Goal: Task Accomplishment & Management: Use online tool/utility

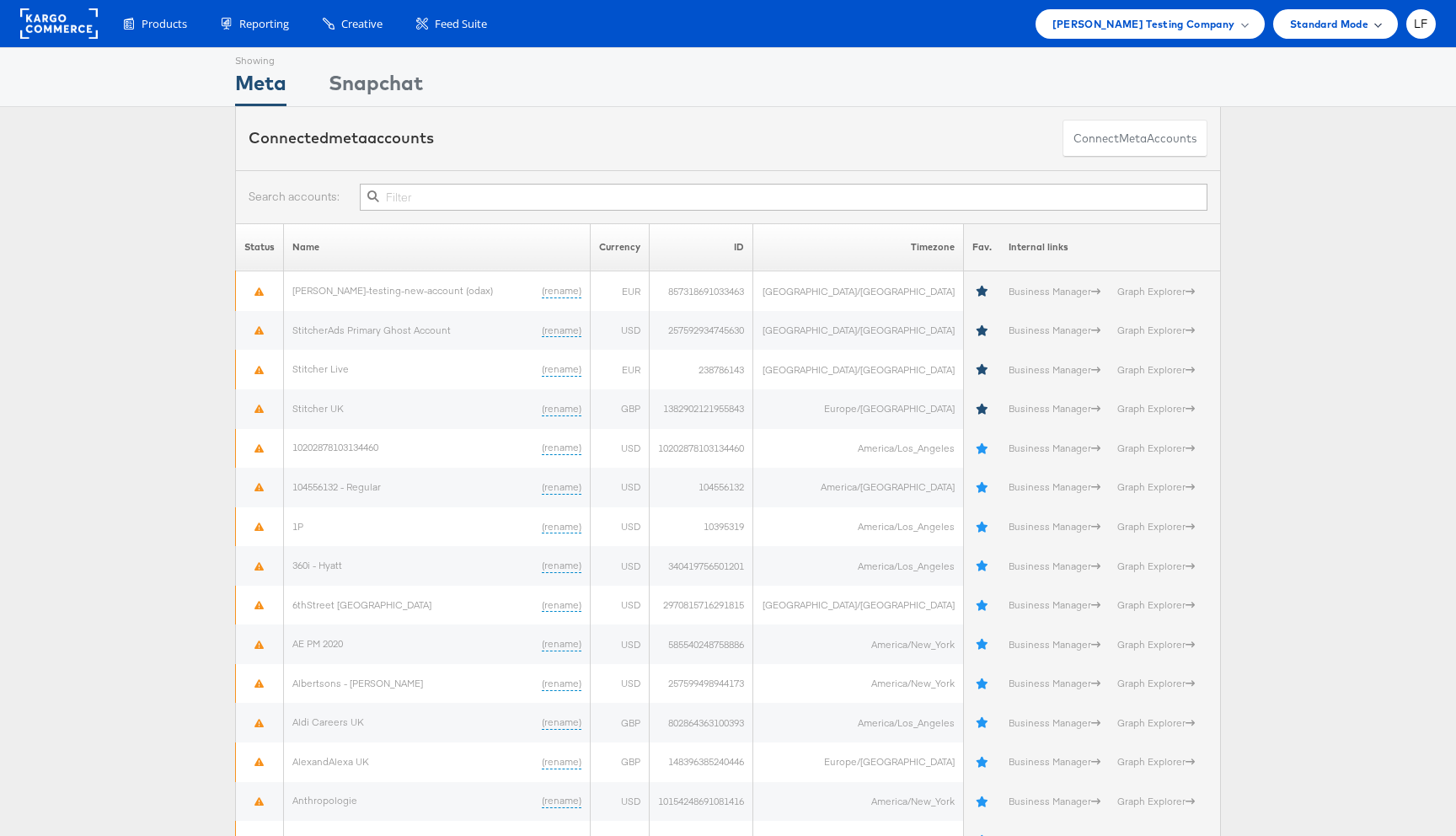
click at [1361, 30] on span "Standard Mode" at bounding box center [1329, 24] width 79 height 18
click at [722, 76] on div "Showing Meta Showing Snapchat" at bounding box center [728, 77] width 986 height 58
click at [1425, 22] on span "LF" at bounding box center [1421, 24] width 14 height 11
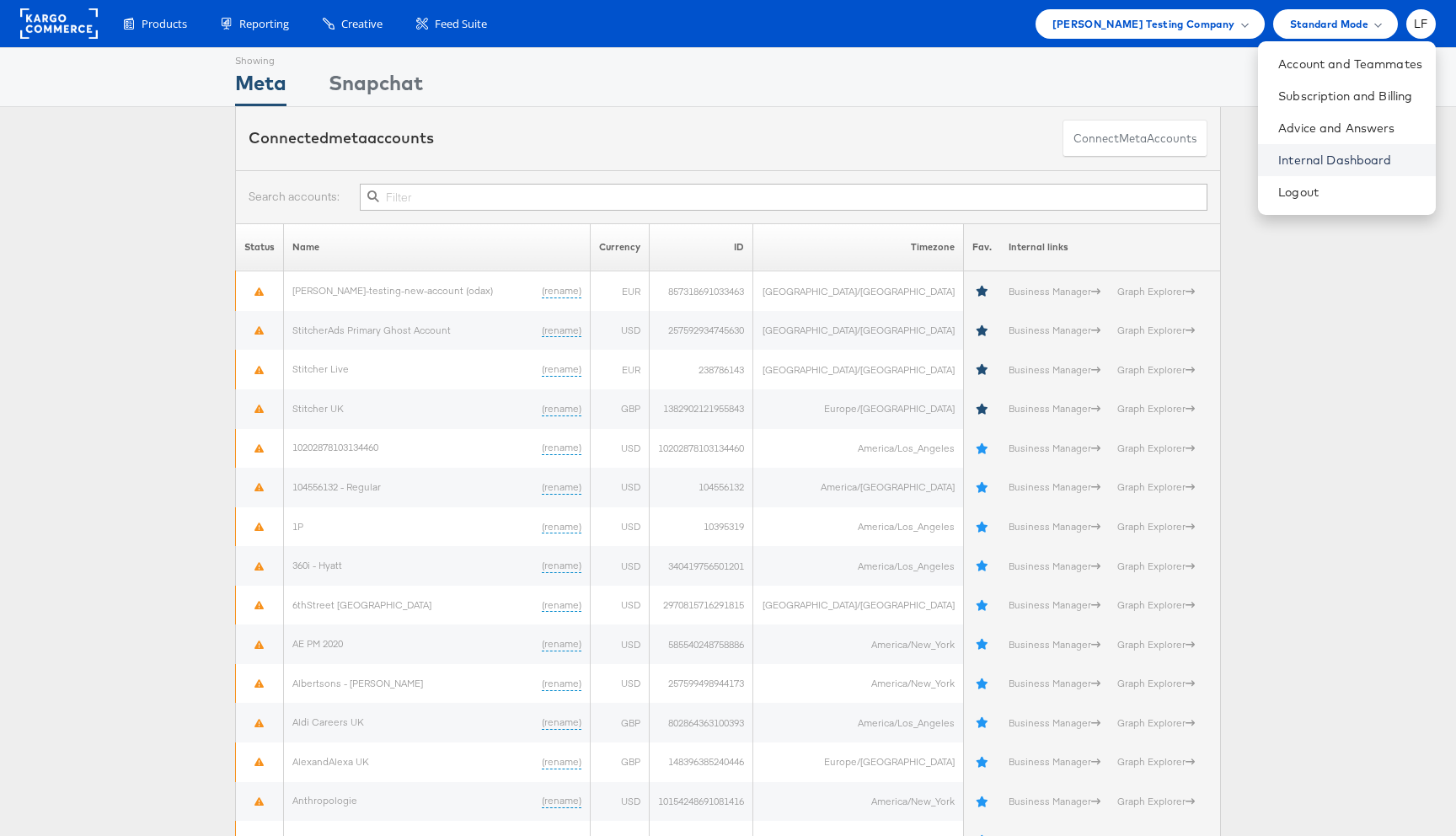
click at [1367, 155] on link "Internal Dashboard" at bounding box center [1350, 159] width 144 height 17
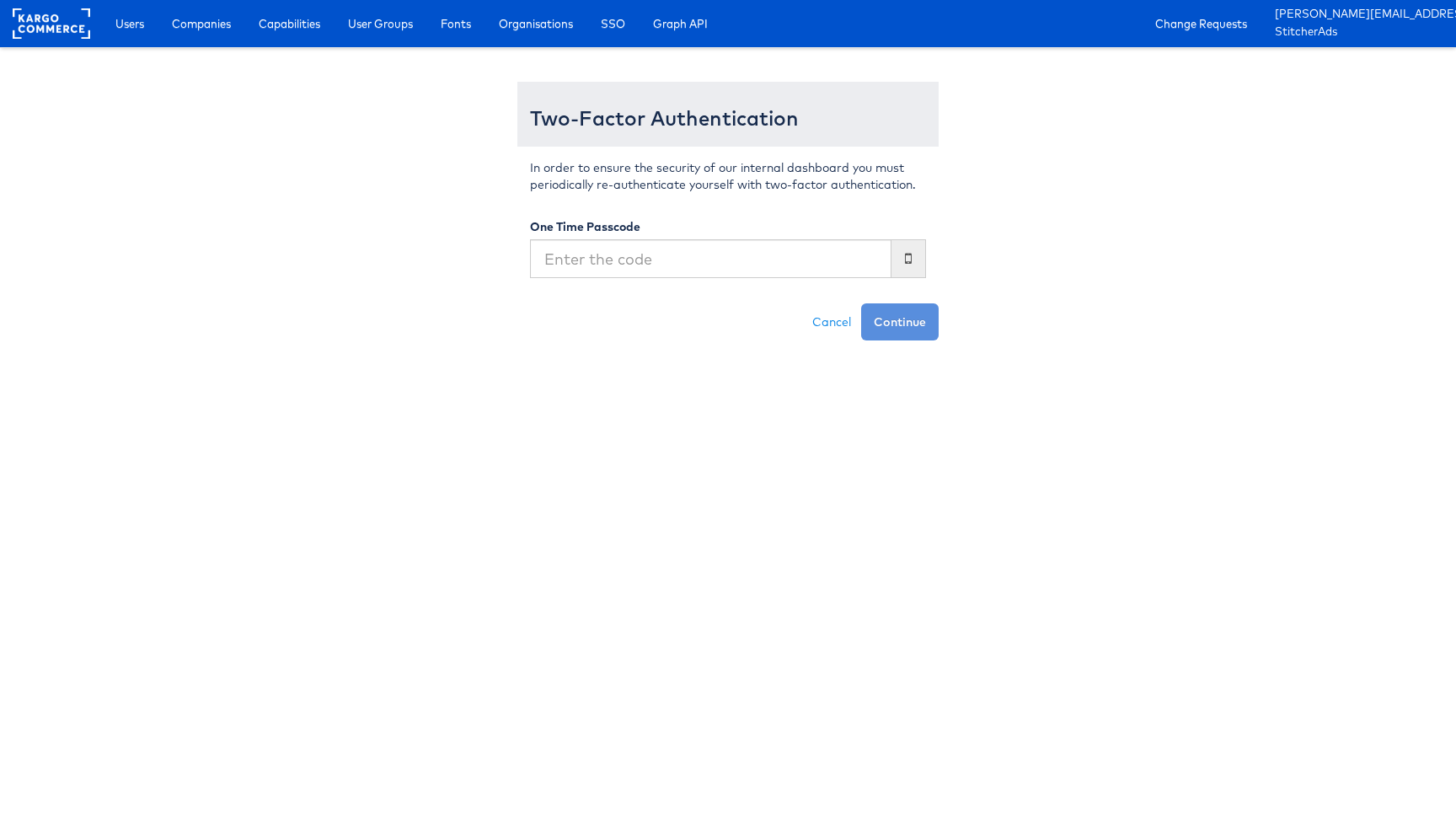
click at [709, 255] on input "text" at bounding box center [710, 258] width 361 height 39
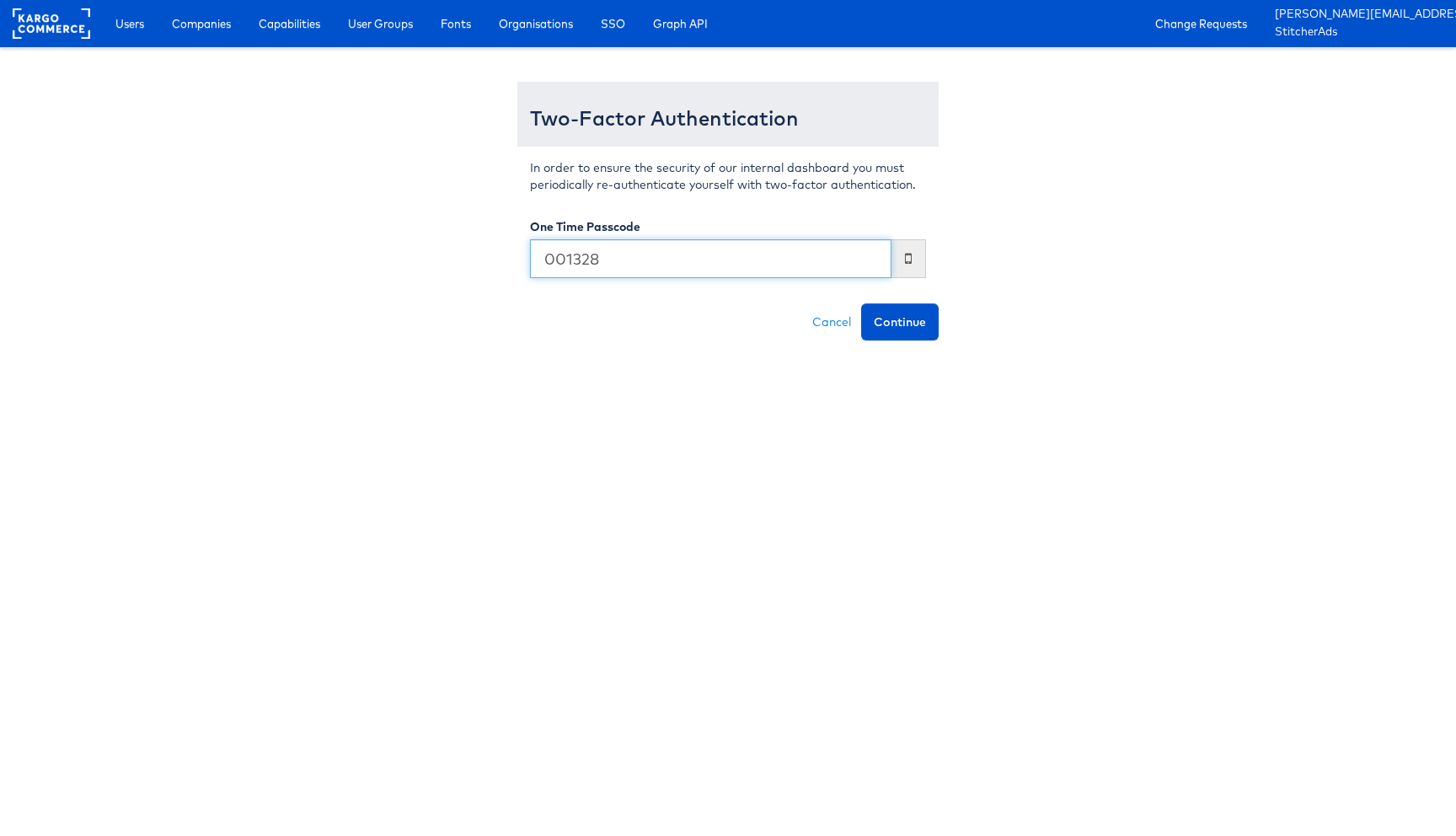
type input "001328"
click at [861, 303] on button "Continue" at bounding box center [900, 322] width 78 height 37
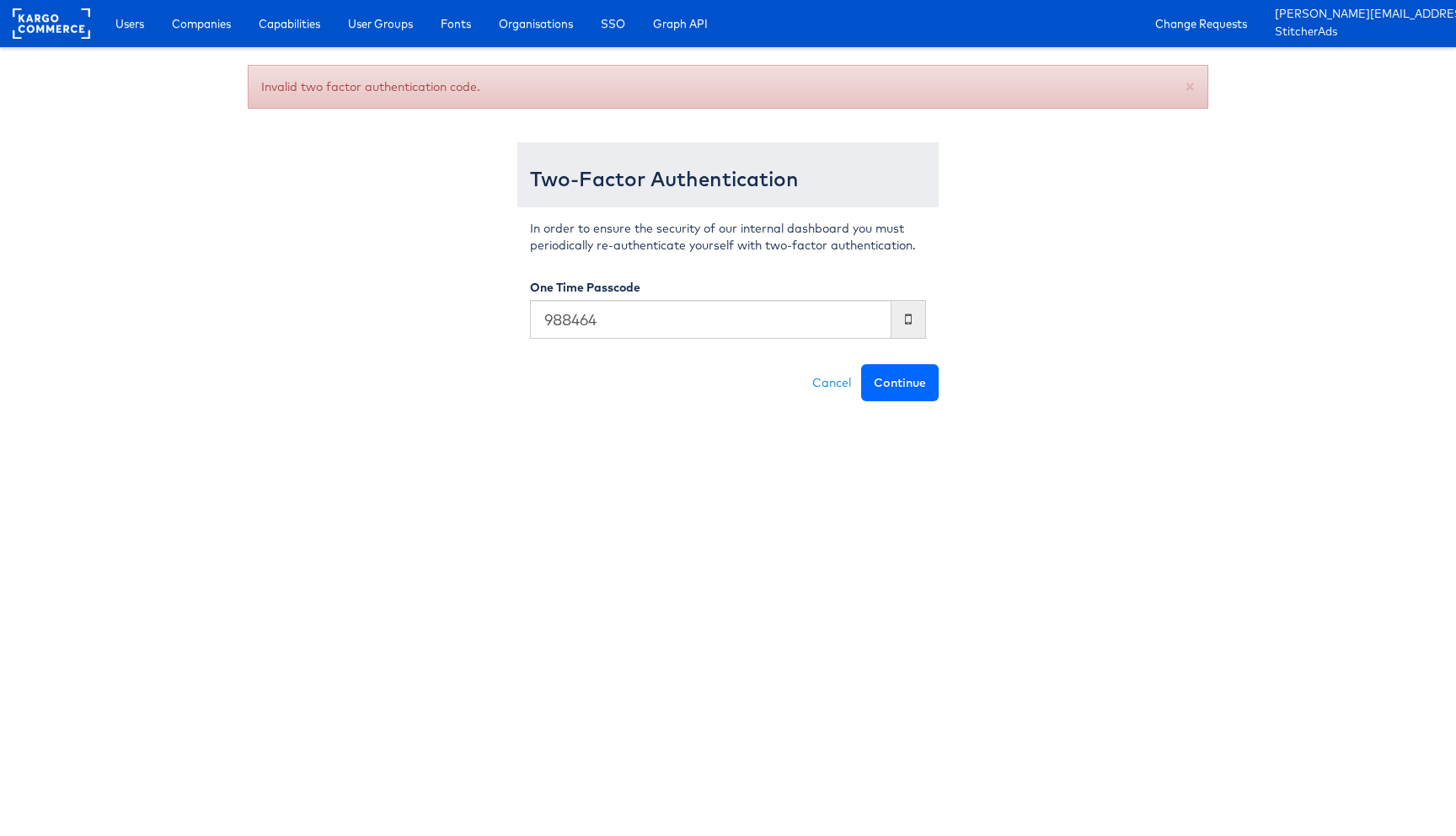
type input "988464"
click at [916, 371] on button "Continue" at bounding box center [900, 382] width 78 height 37
click at [758, 324] on input "text" at bounding box center [710, 319] width 361 height 39
type input "866860"
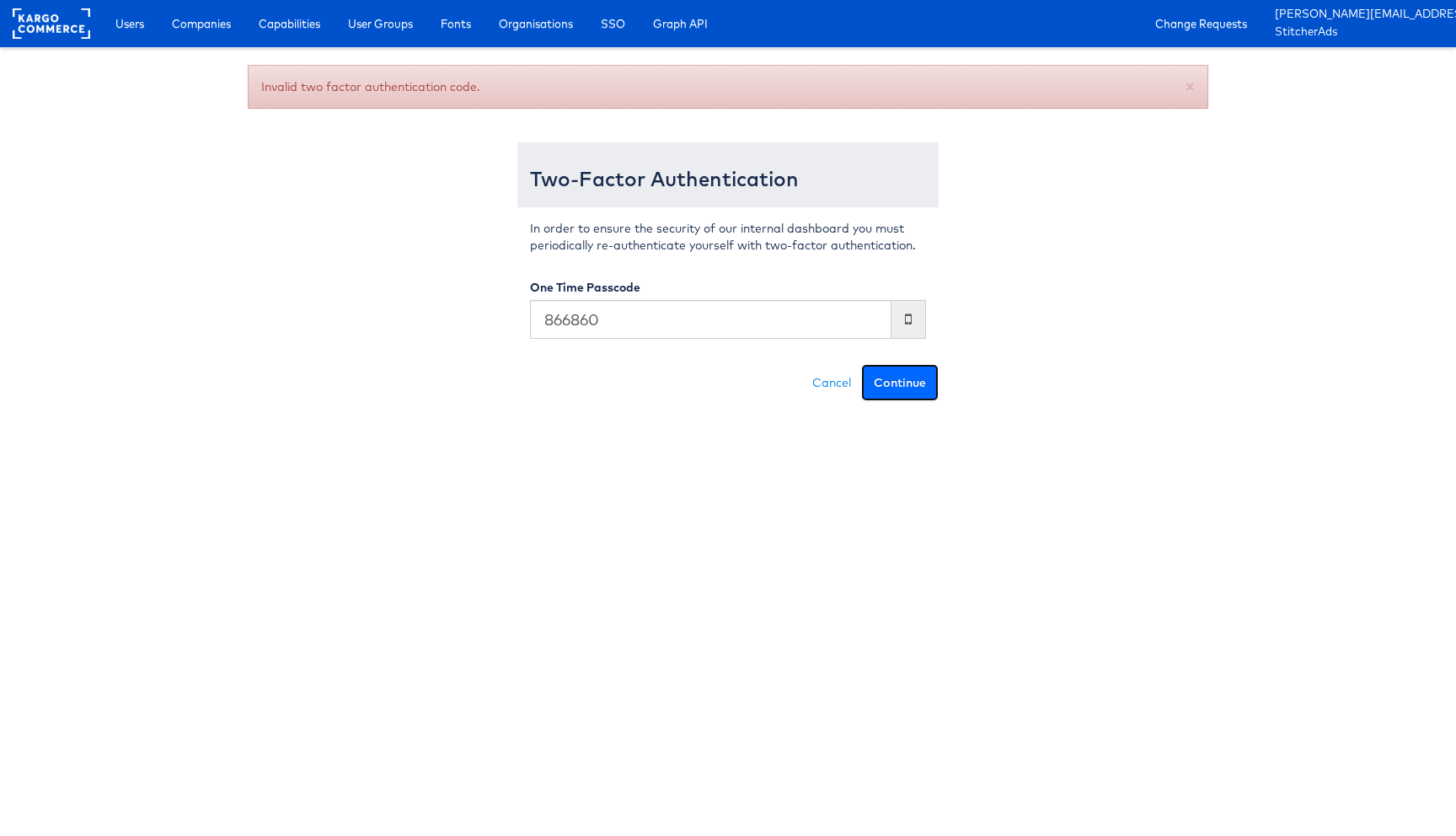
click at [920, 394] on button "Continue" at bounding box center [900, 382] width 78 height 37
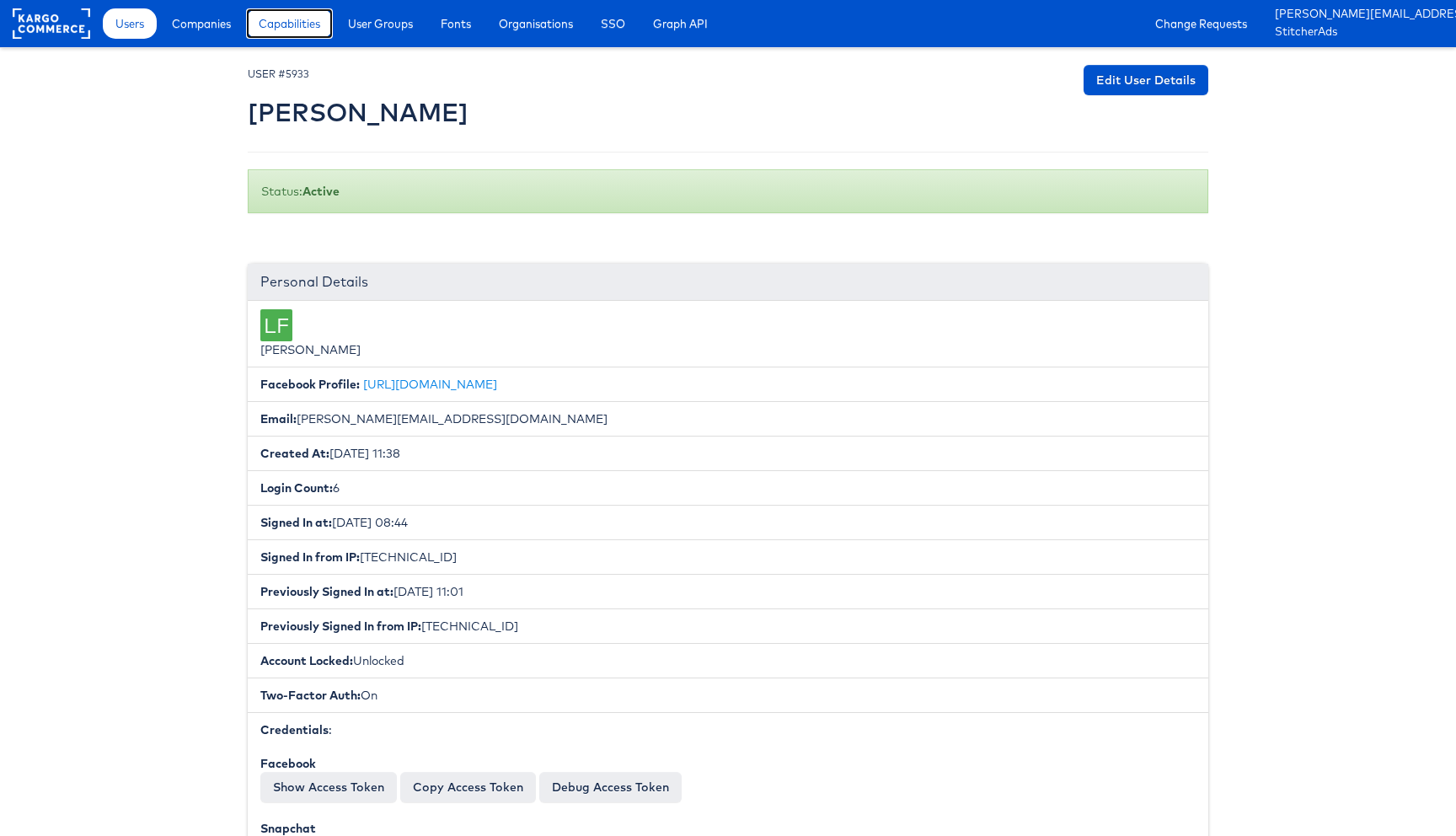
click at [291, 37] on link "Capabilities" at bounding box center [290, 23] width 87 height 30
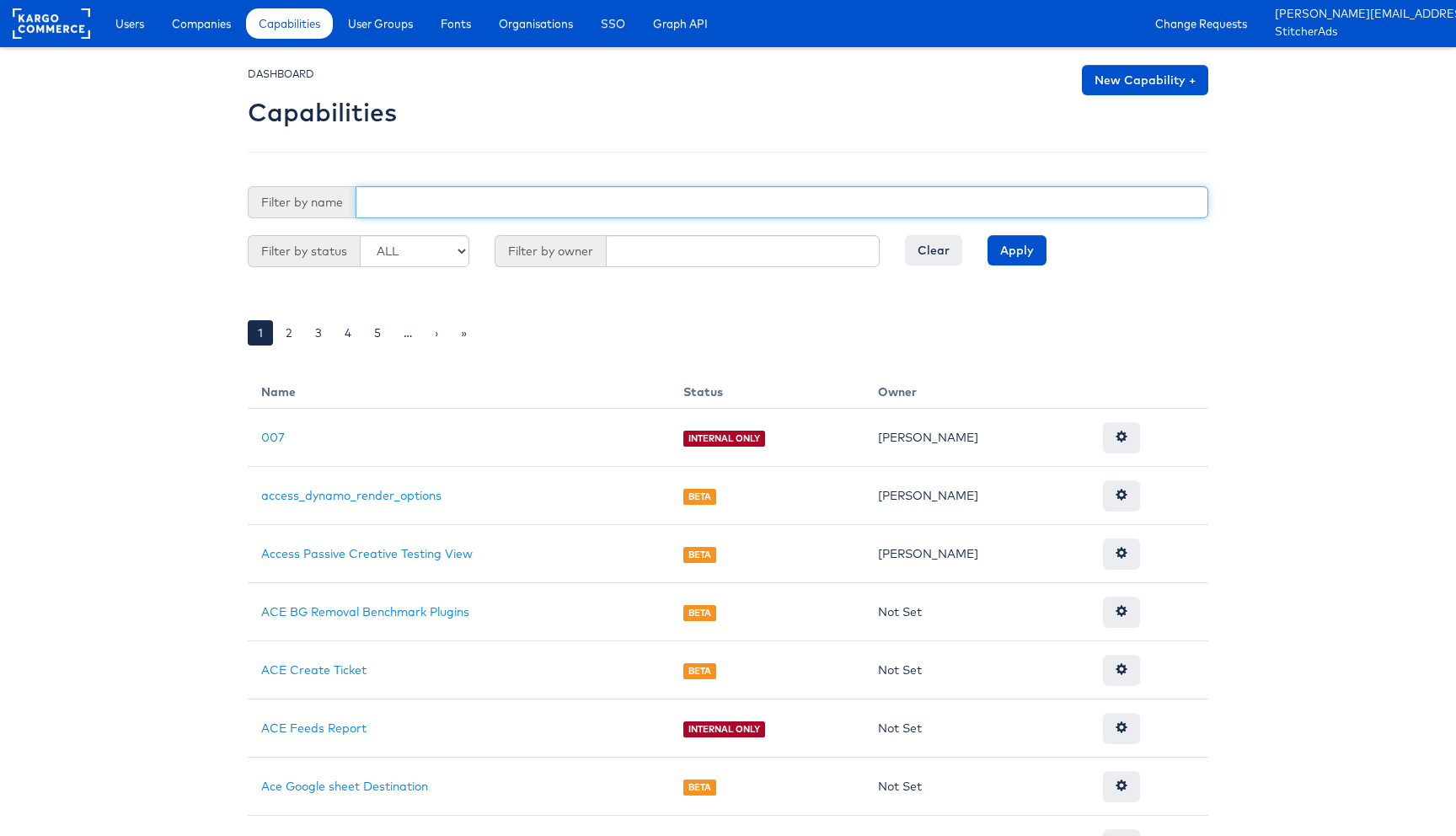
click at [486, 210] on input "text" at bounding box center [782, 202] width 853 height 32
type input "ace_power_user"
click at [988, 235] on input "Apply" at bounding box center [1017, 250] width 59 height 30
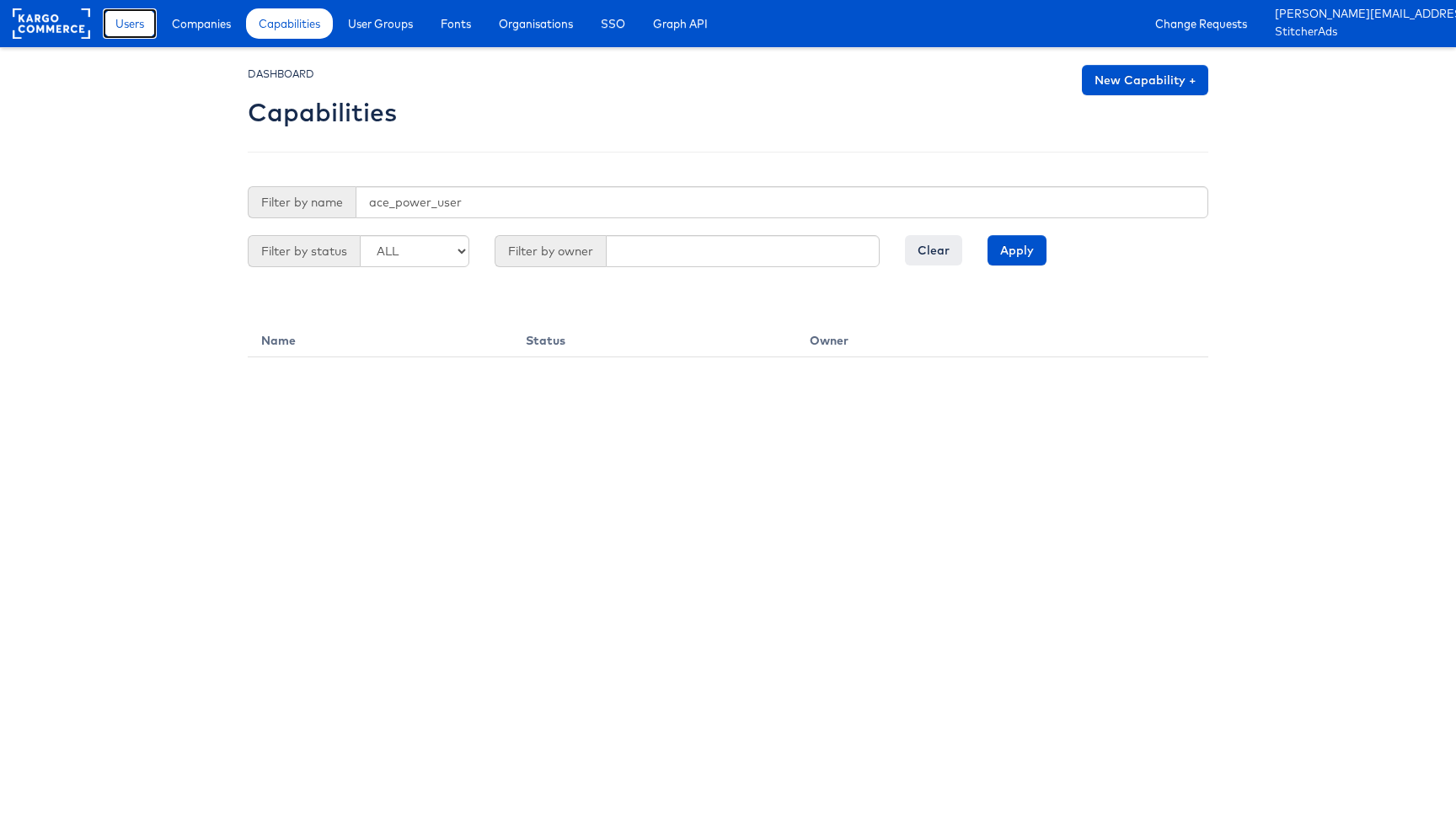
click at [141, 22] on span "Users" at bounding box center [129, 24] width 29 height 17
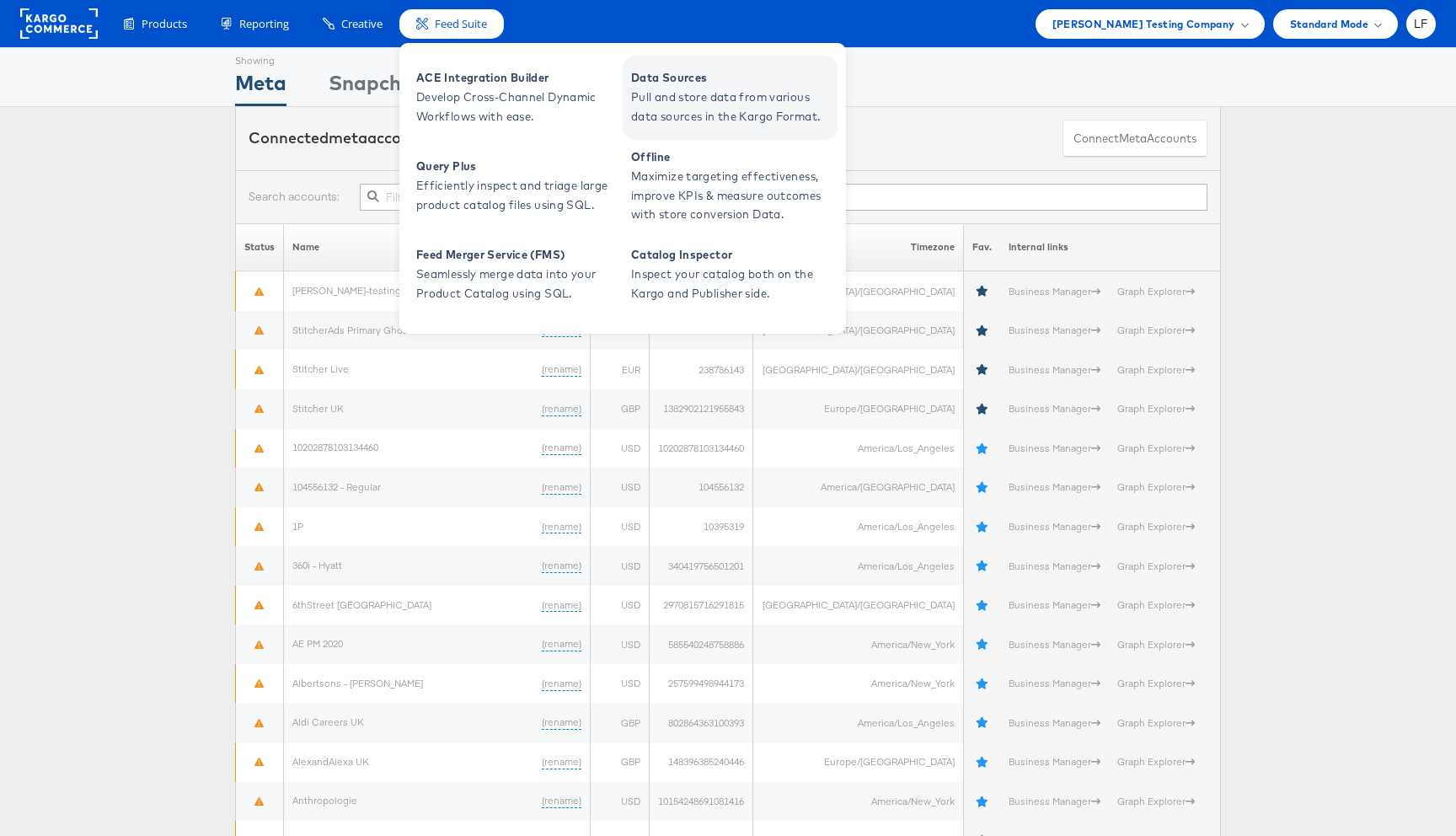
click at [715, 83] on span "Data Sources" at bounding box center [732, 77] width 202 height 19
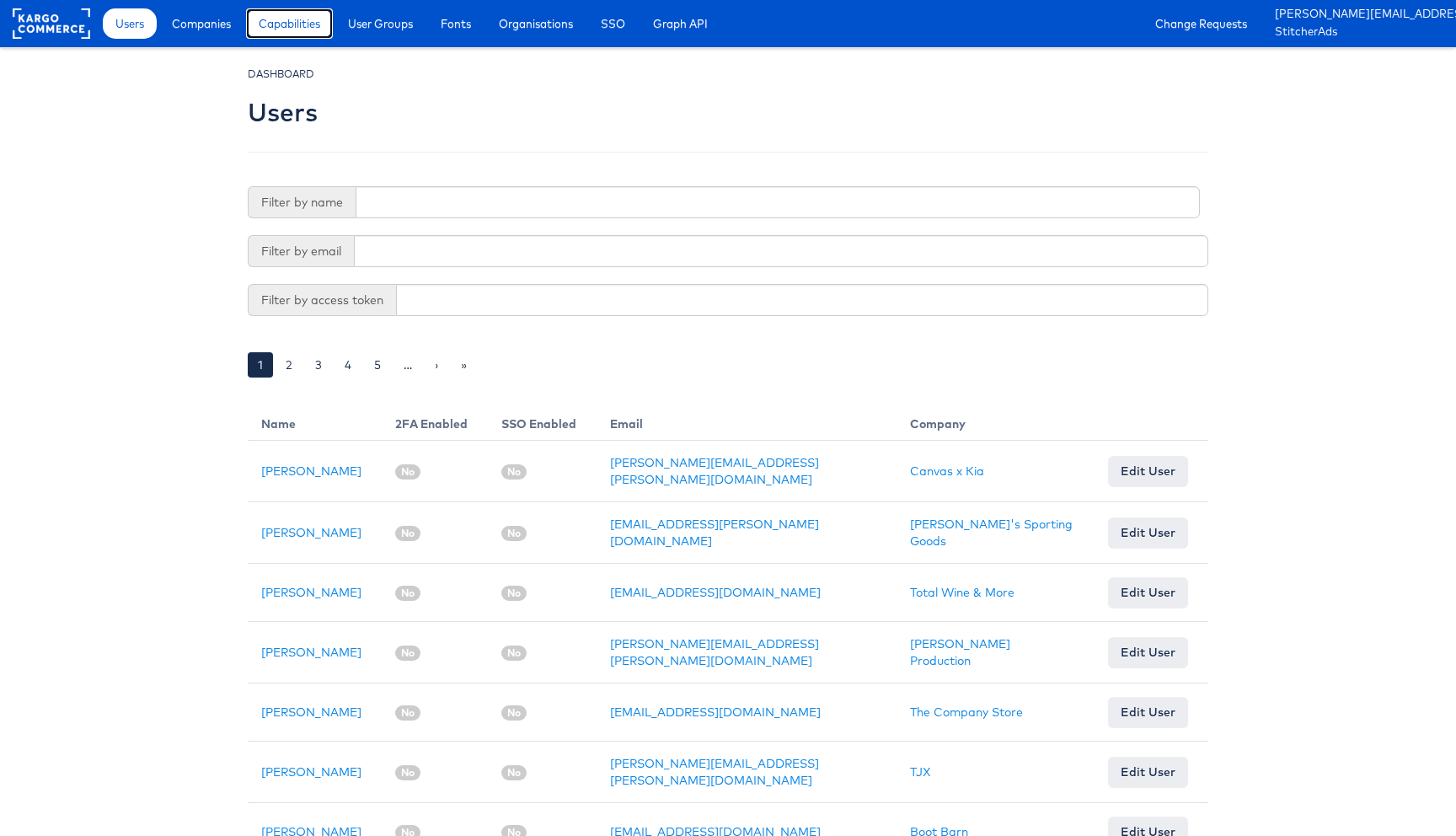
click at [291, 8] on link "Capabilities" at bounding box center [290, 23] width 87 height 30
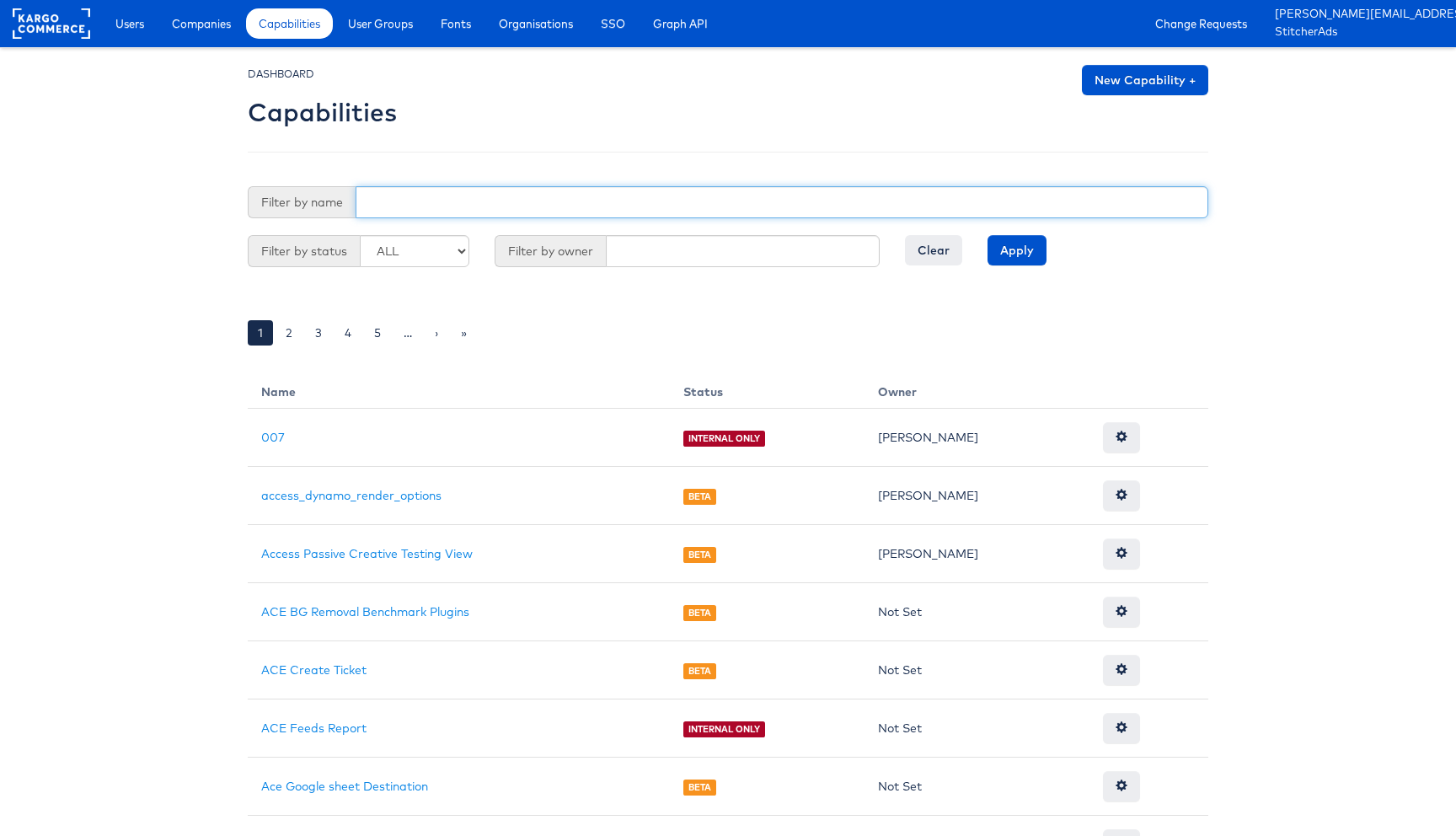
click at [572, 197] on input "text" at bounding box center [782, 202] width 853 height 32
type input "ace"
click at [988, 235] on input "Apply" at bounding box center [1017, 250] width 59 height 30
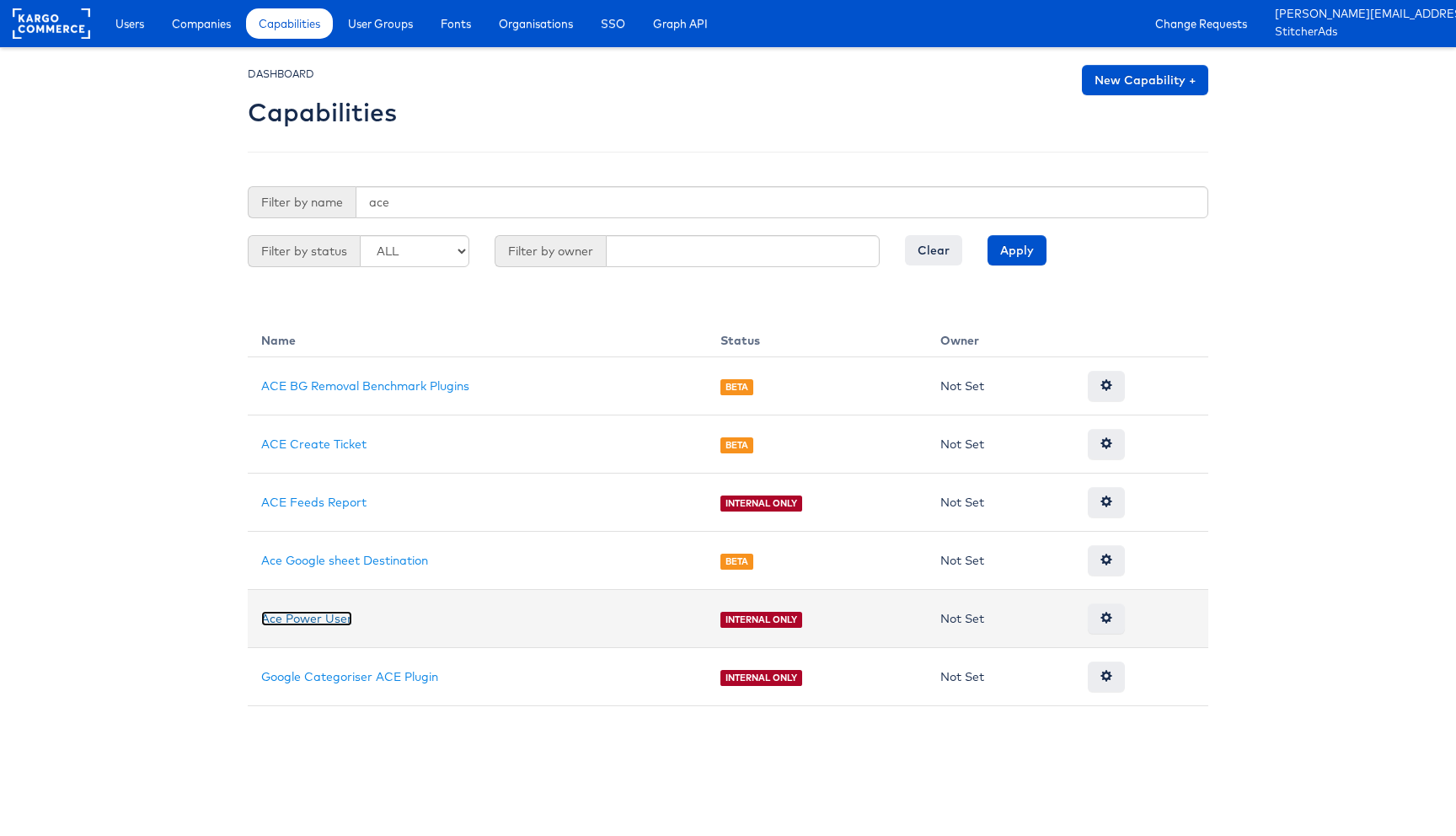
click at [298, 612] on link "Ace Power User" at bounding box center [306, 619] width 91 height 15
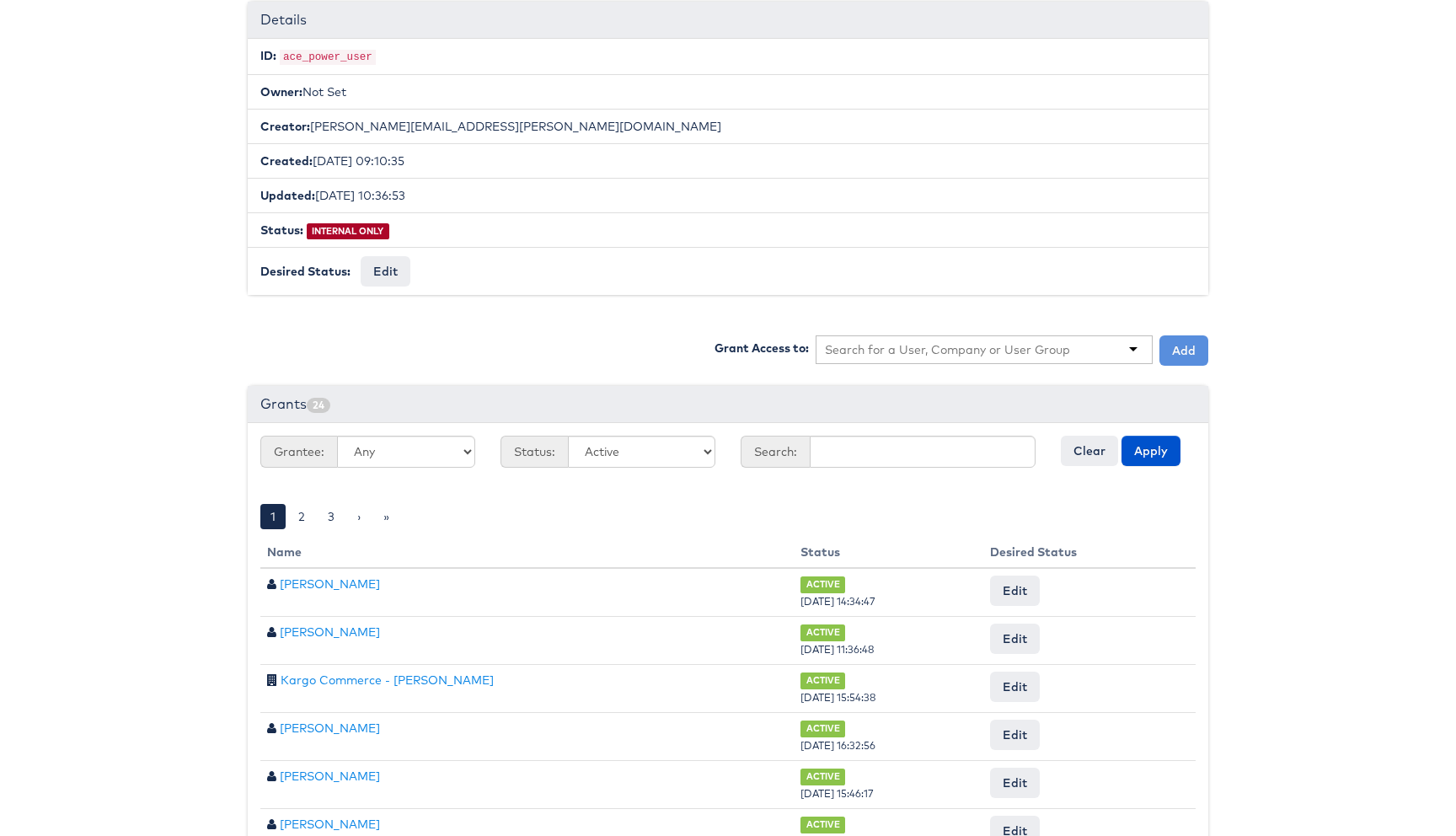
scroll to position [587, 0]
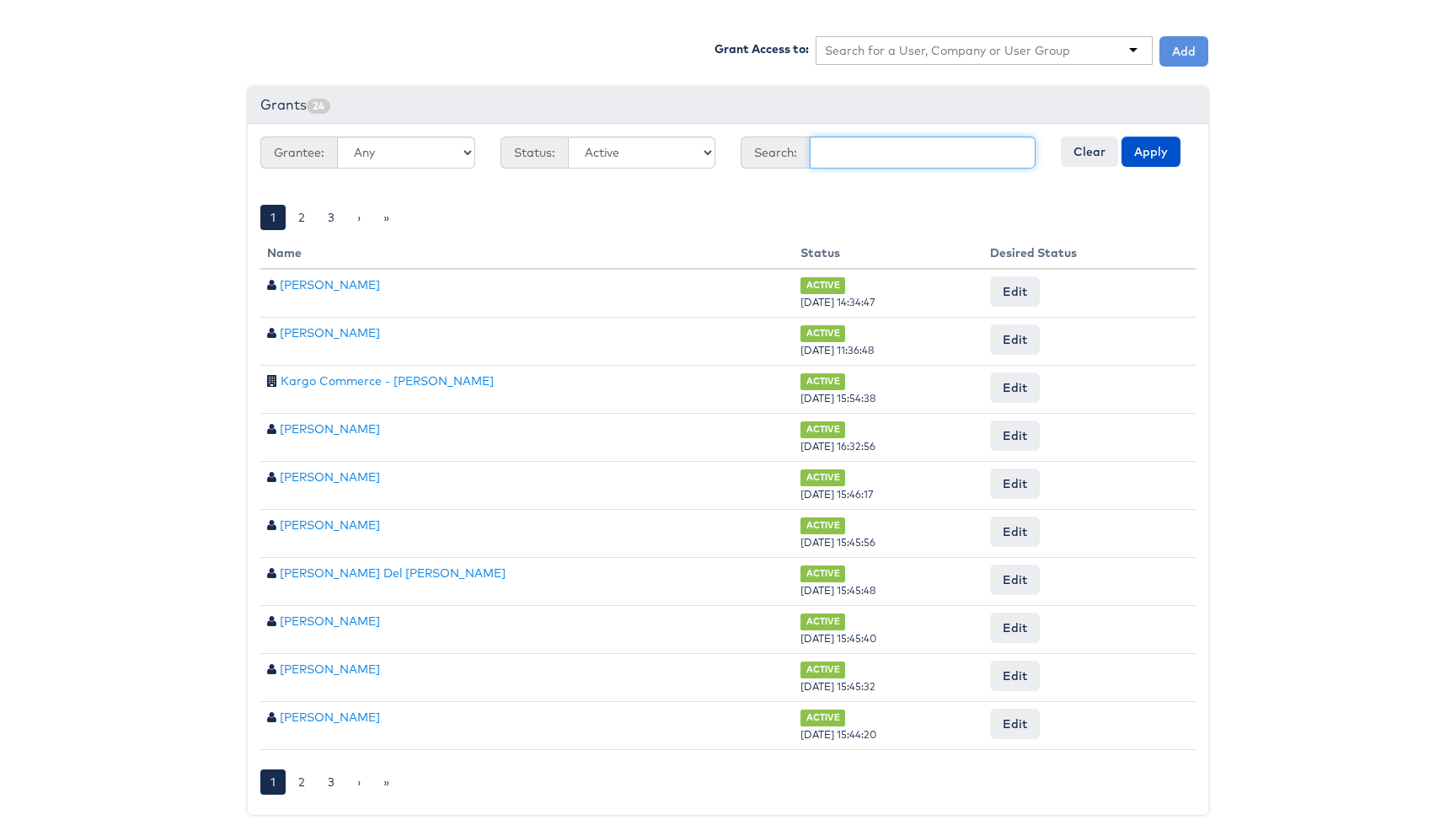
click at [928, 149] on input "text" at bounding box center [922, 152] width 225 height 32
type input "Liam"
click at [1027, 46] on input "text" at bounding box center [948, 51] width 246 height 17
type input "liam"
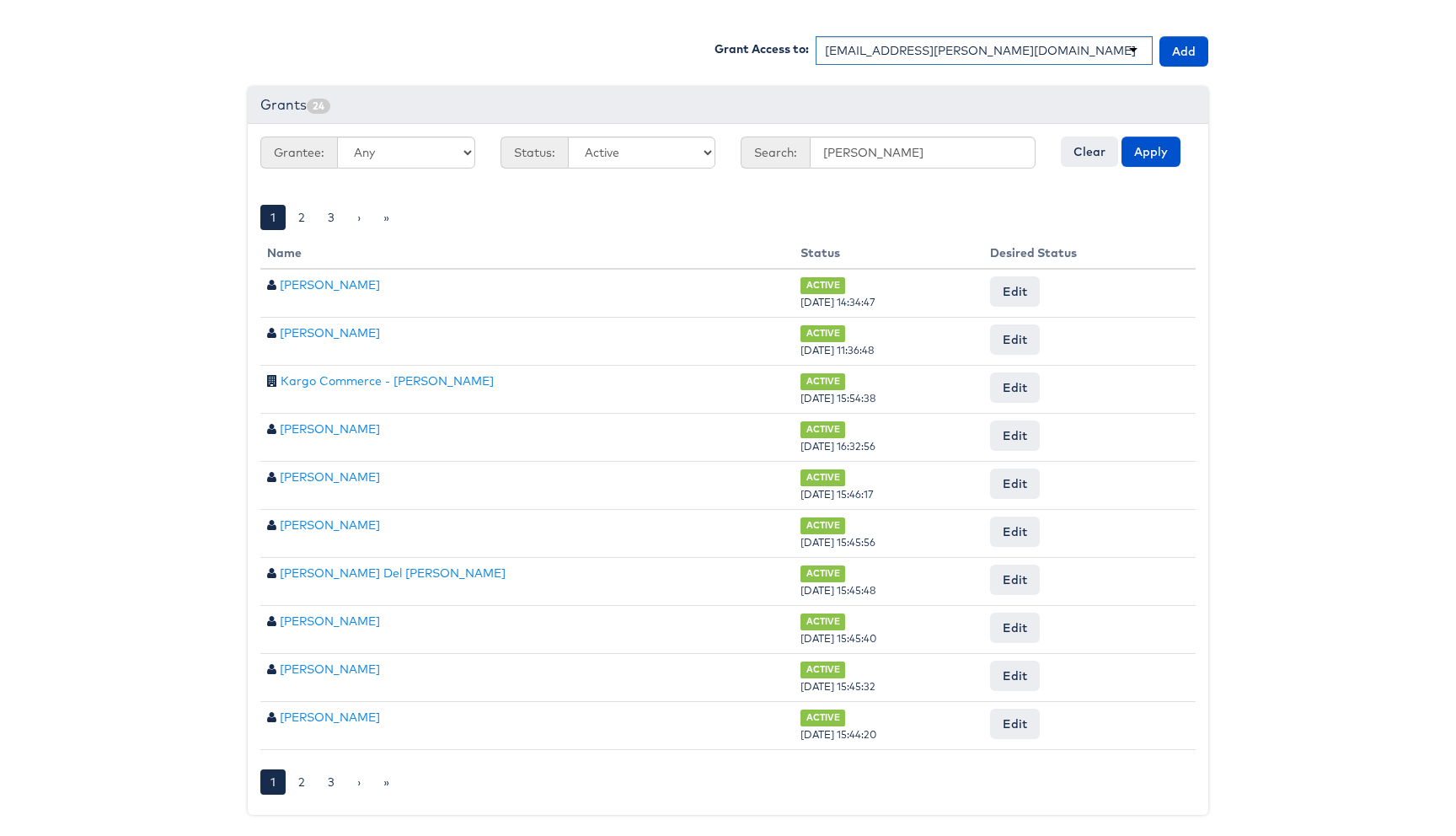
scroll to position [0, 0]
click at [1072, 149] on button "Clear" at bounding box center [1089, 151] width 57 height 30
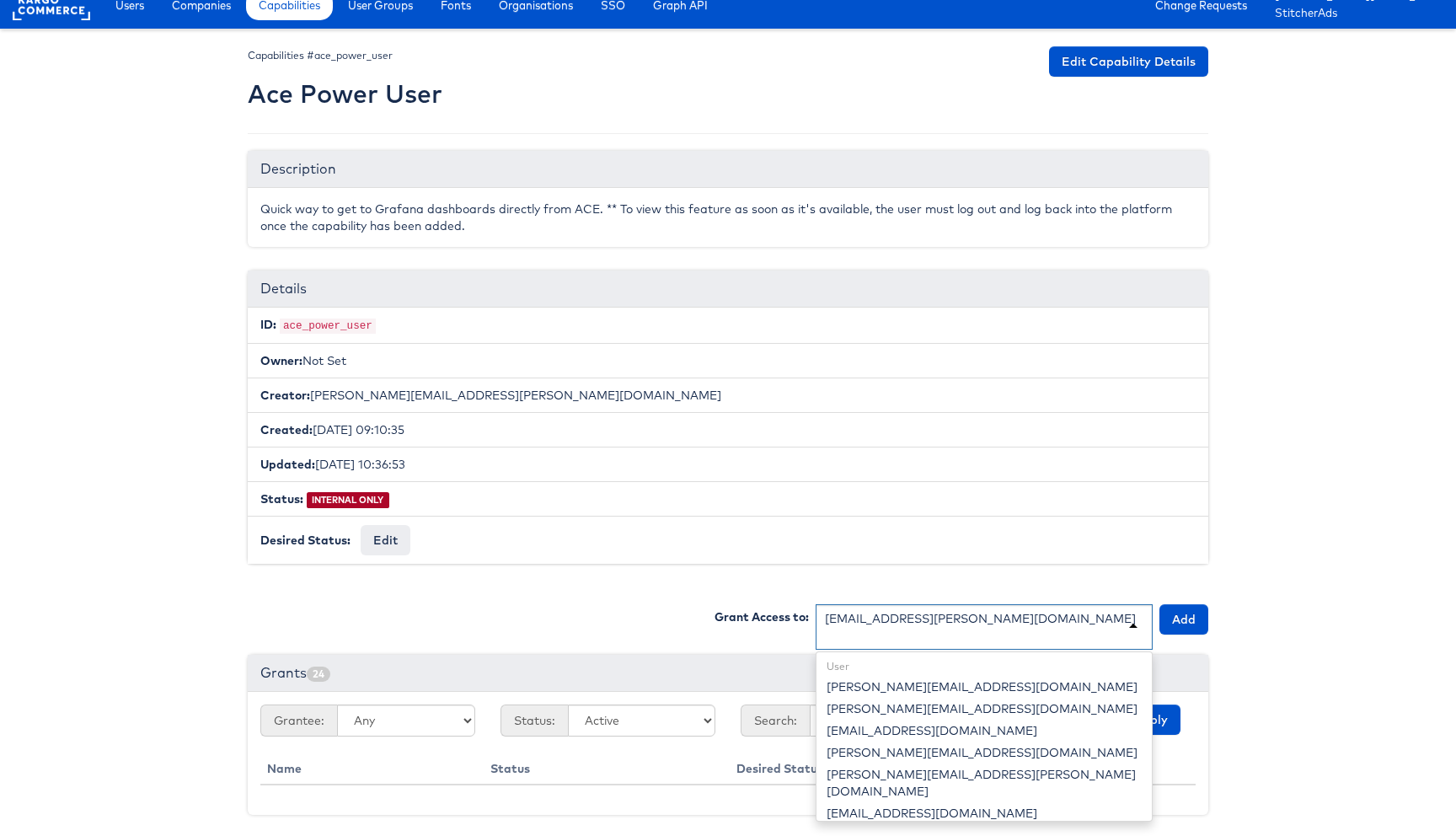
click at [976, 610] on div "liam.mendoza@clozette.co" at bounding box center [980, 619] width 311 height 17
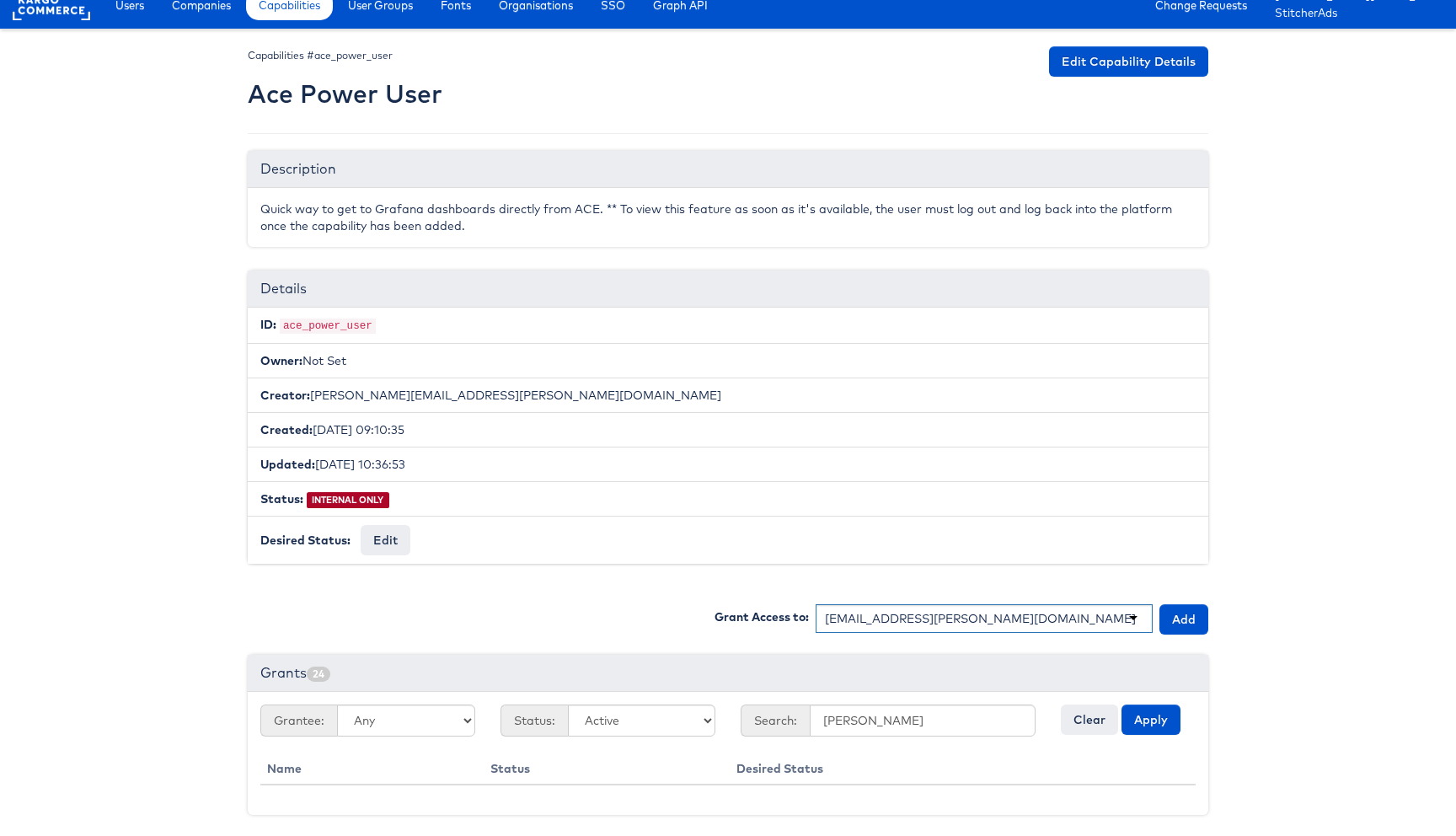
click at [974, 610] on div "liam.mendoza@clozette.co" at bounding box center [980, 619] width 311 height 17
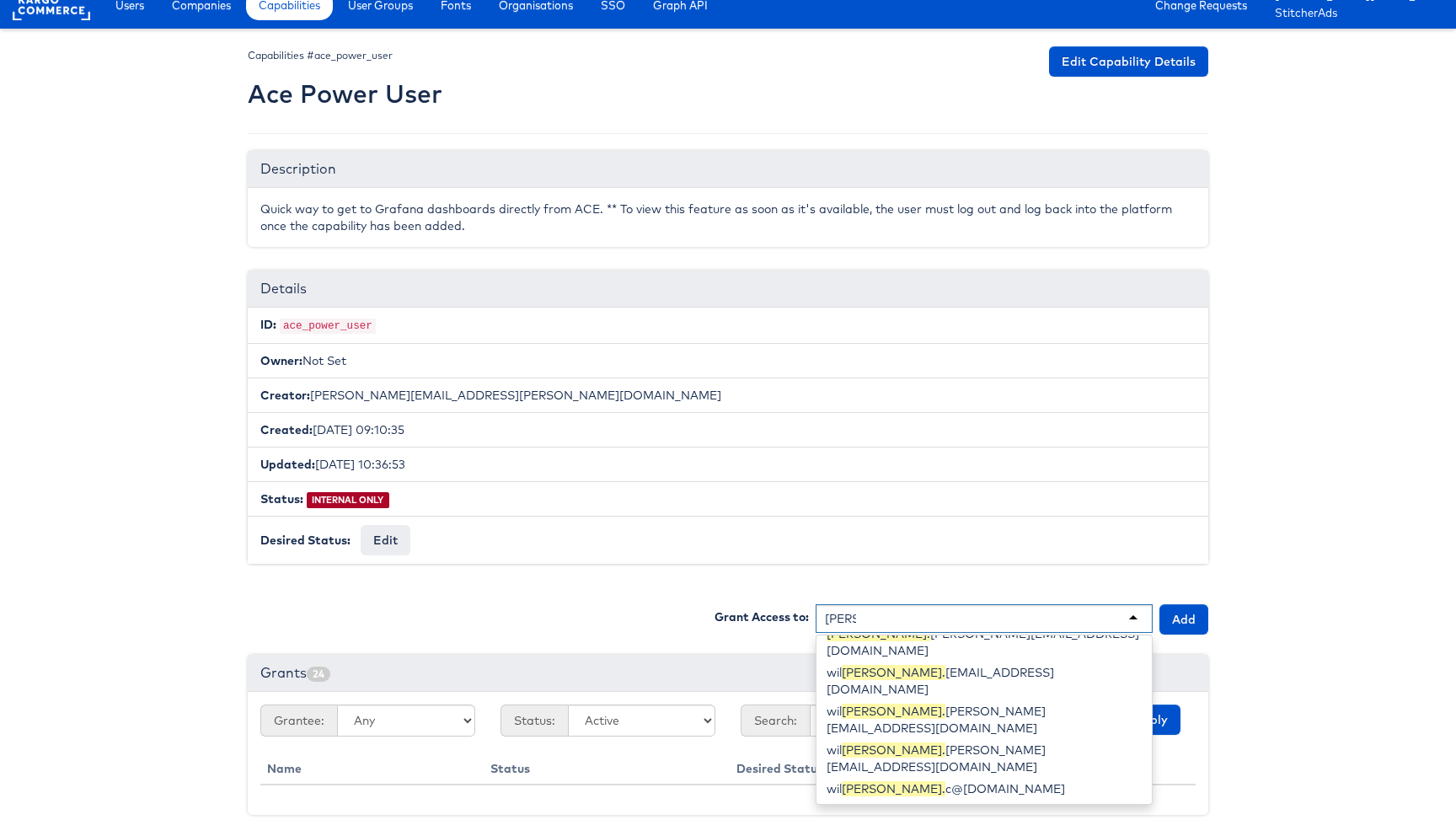
scroll to position [13, 0]
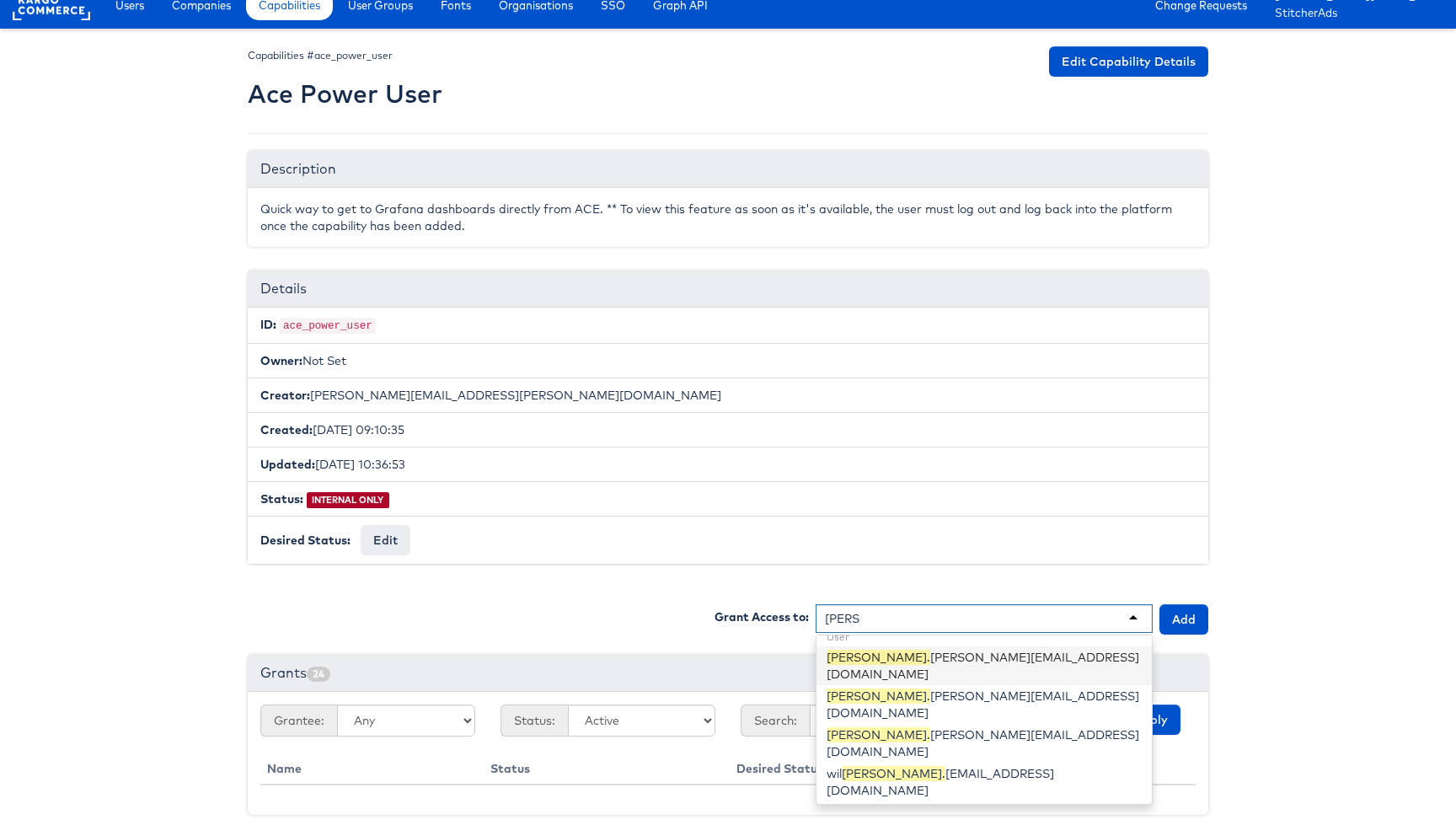
type input "liam.fl"
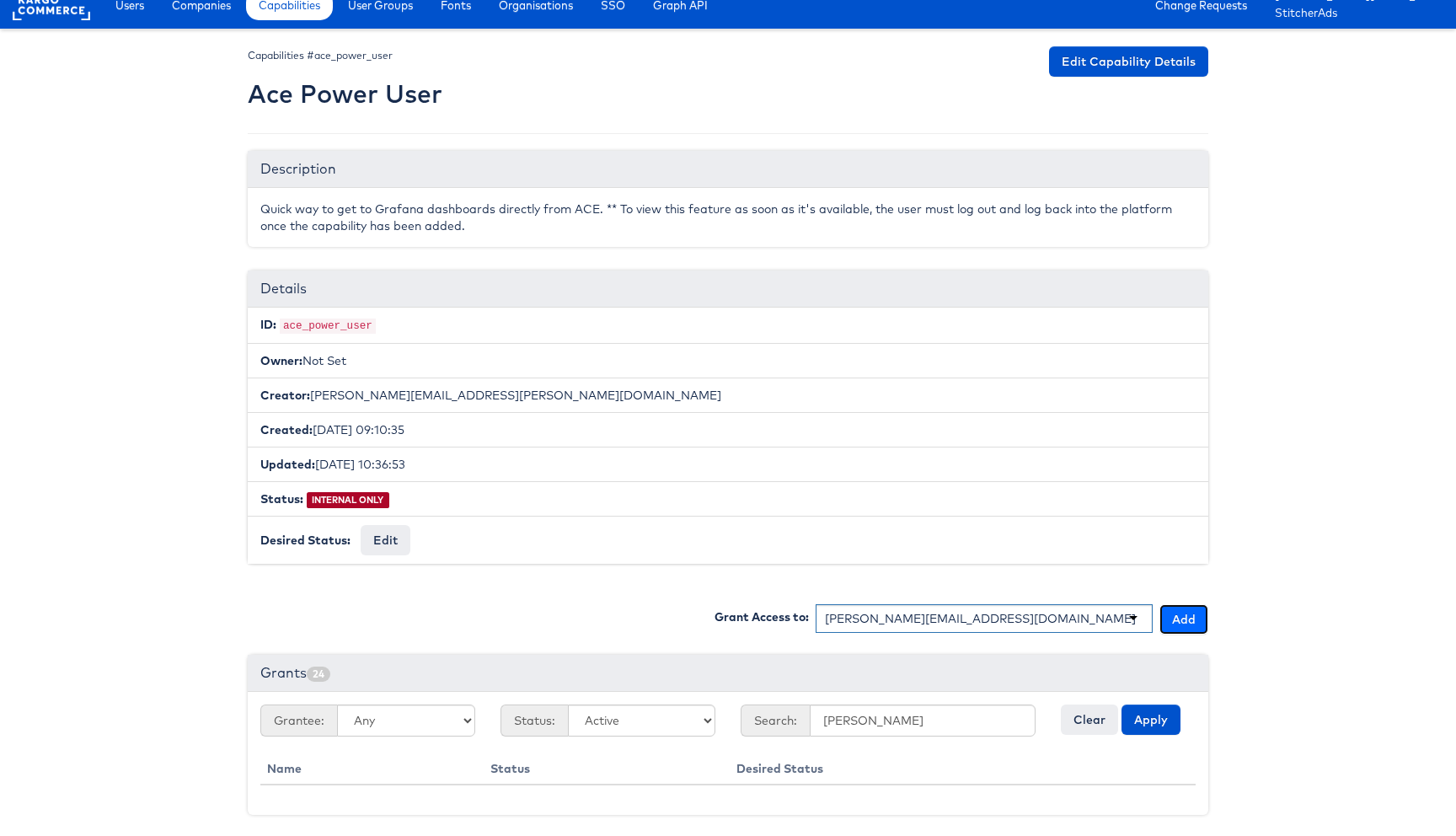
click at [1185, 617] on button "Add" at bounding box center [1183, 619] width 49 height 30
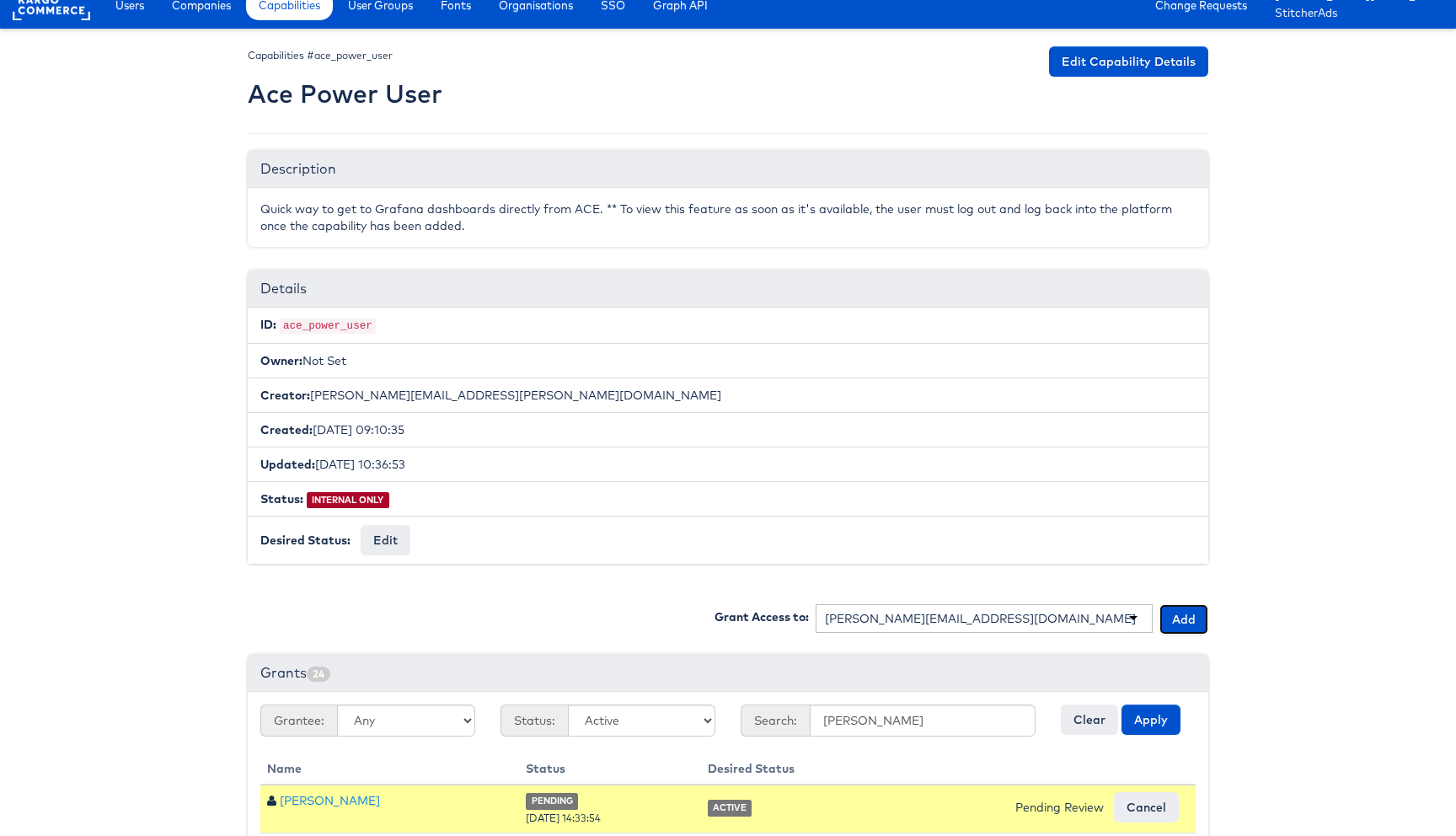
scroll to position [67, 0]
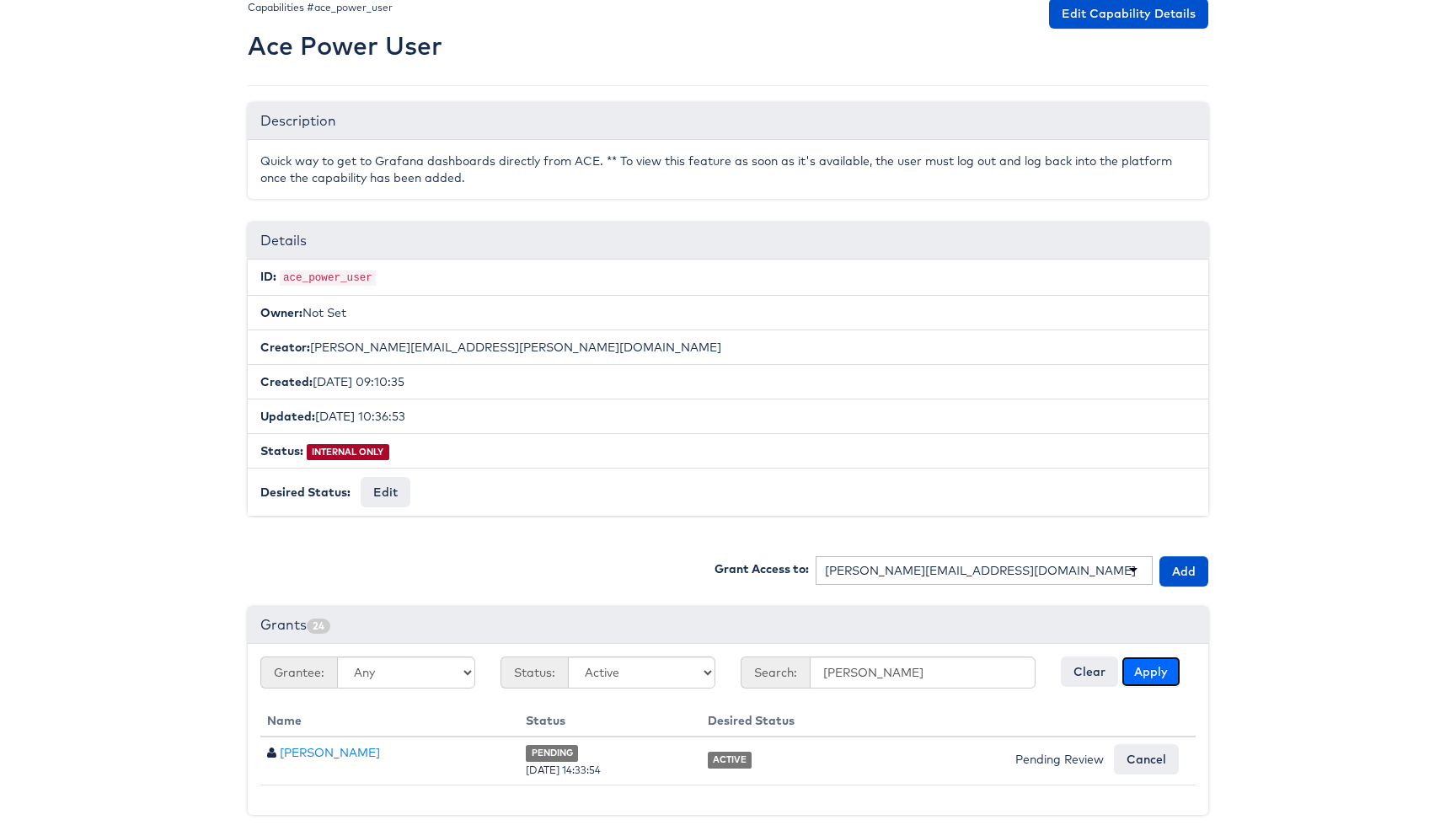
click at [1158, 668] on button "Apply" at bounding box center [1151, 671] width 59 height 30
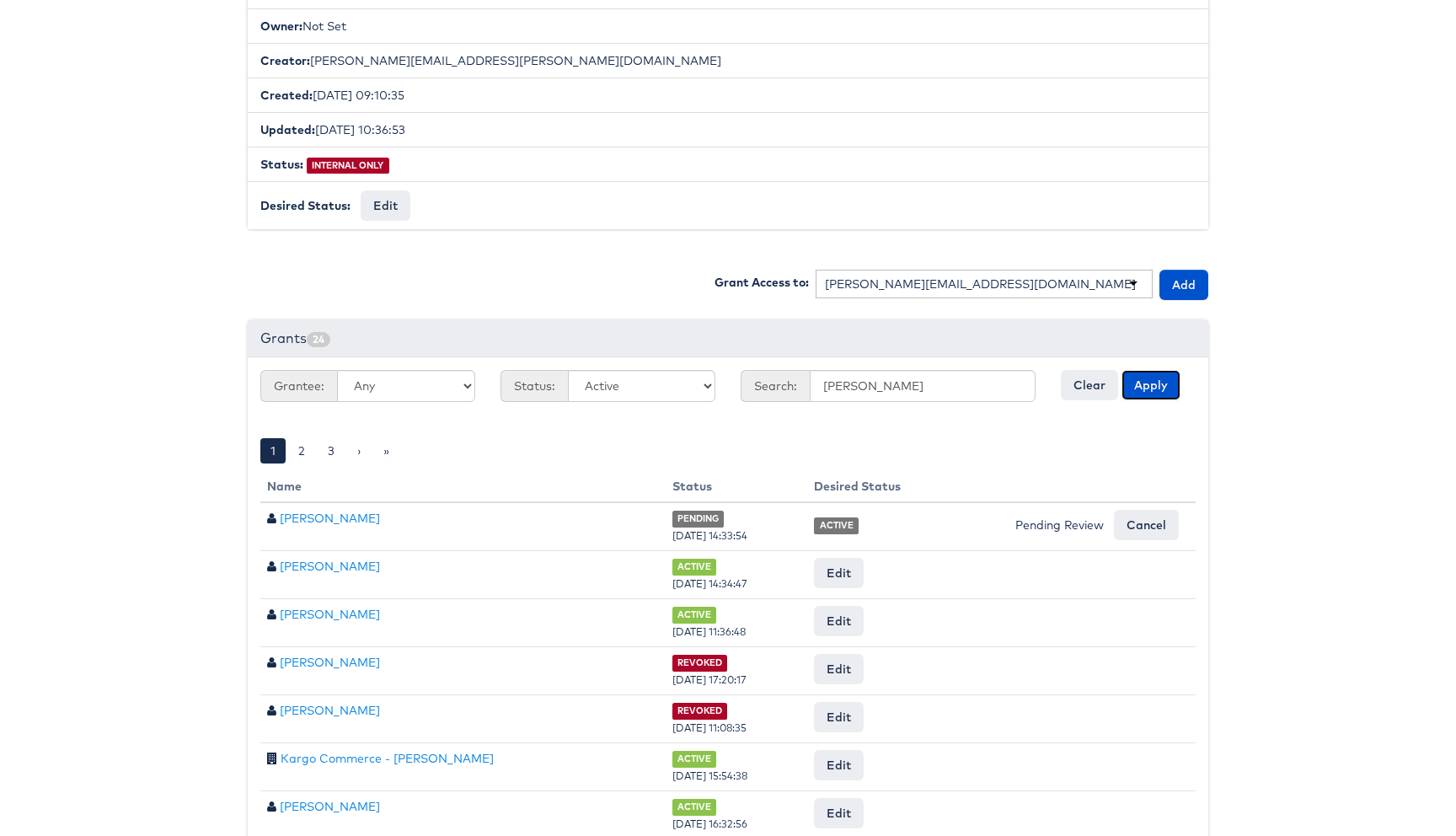
scroll to position [587, 0]
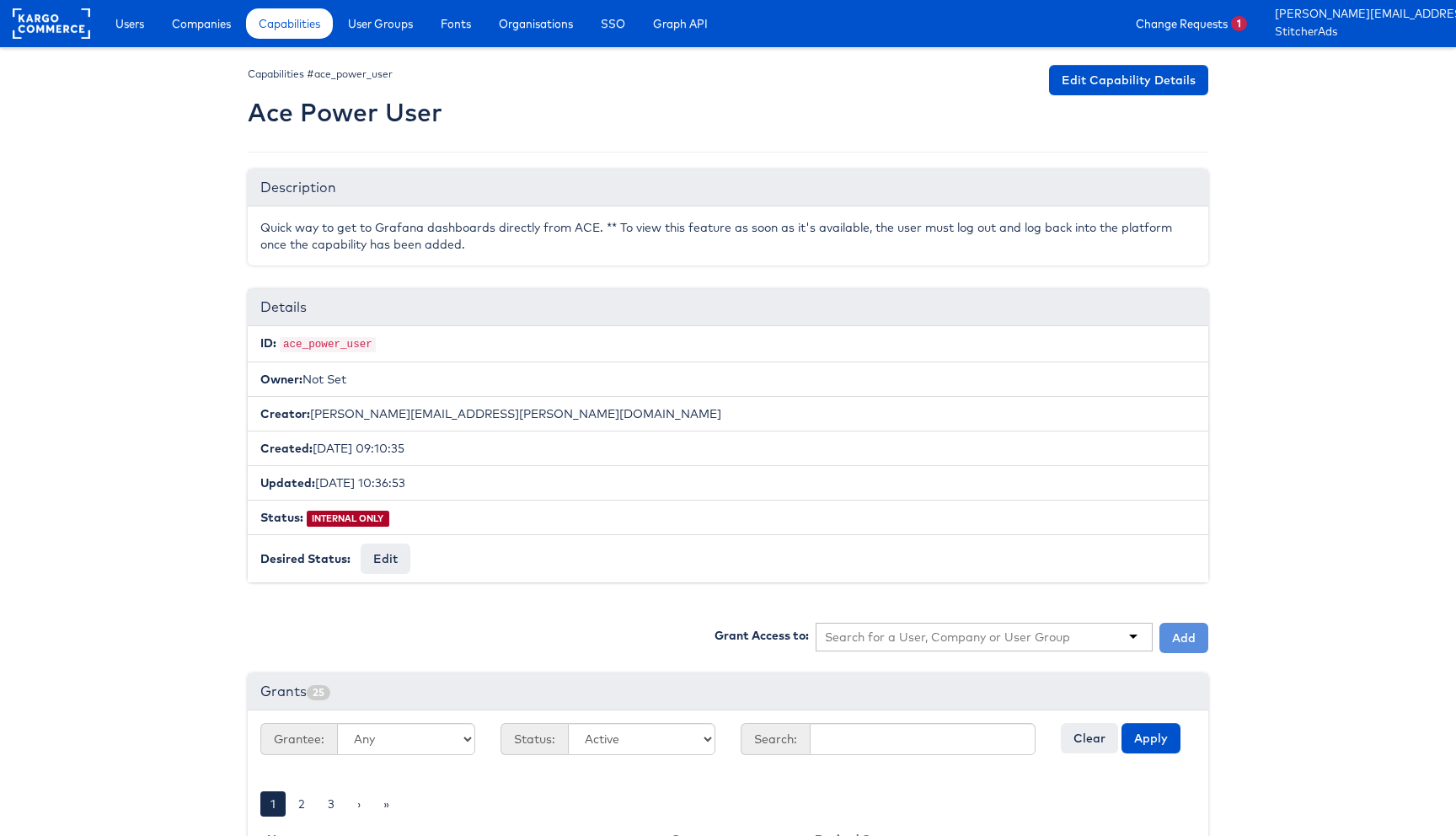
scroll to position [587, 0]
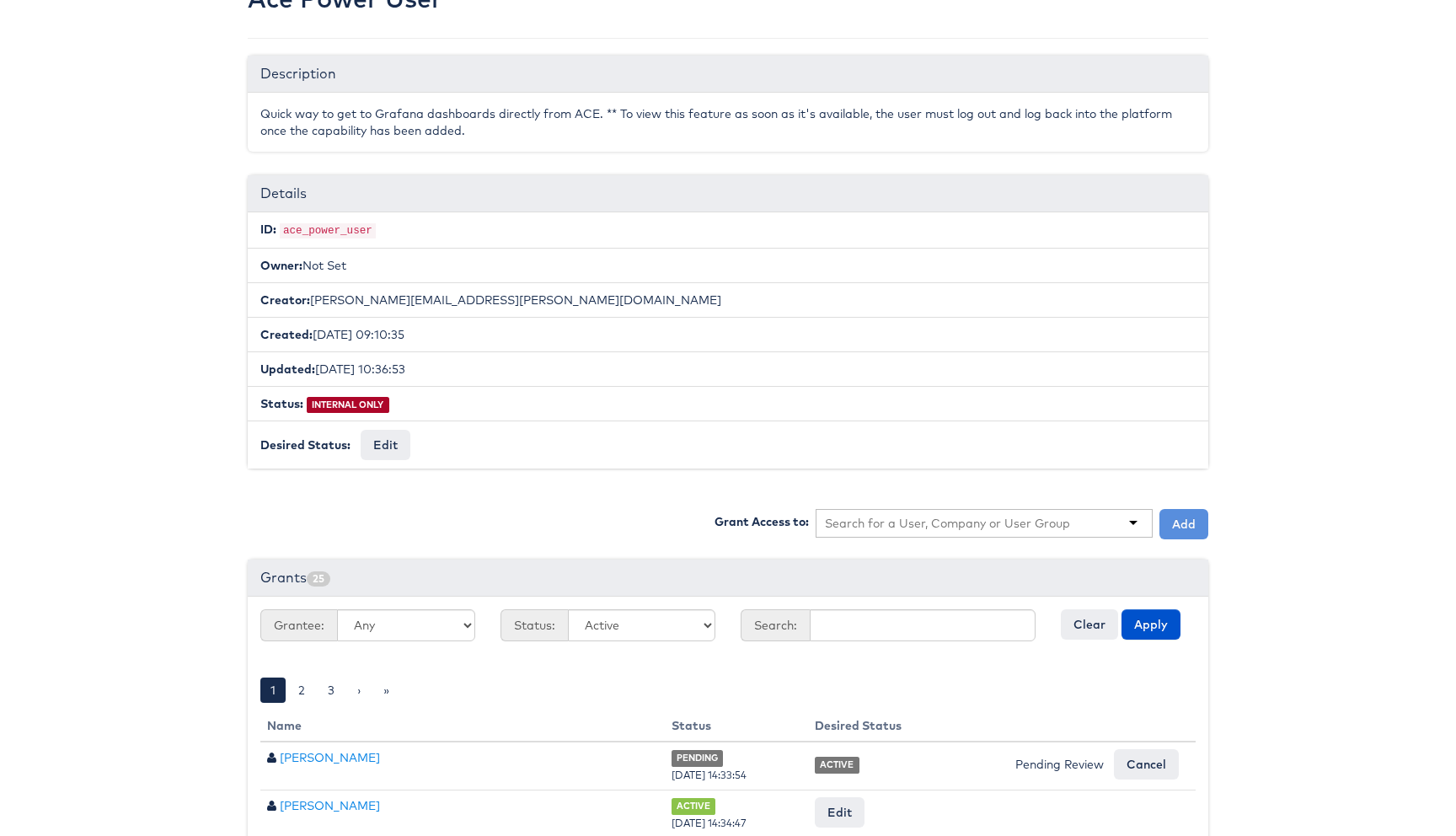
scroll to position [130, 0]
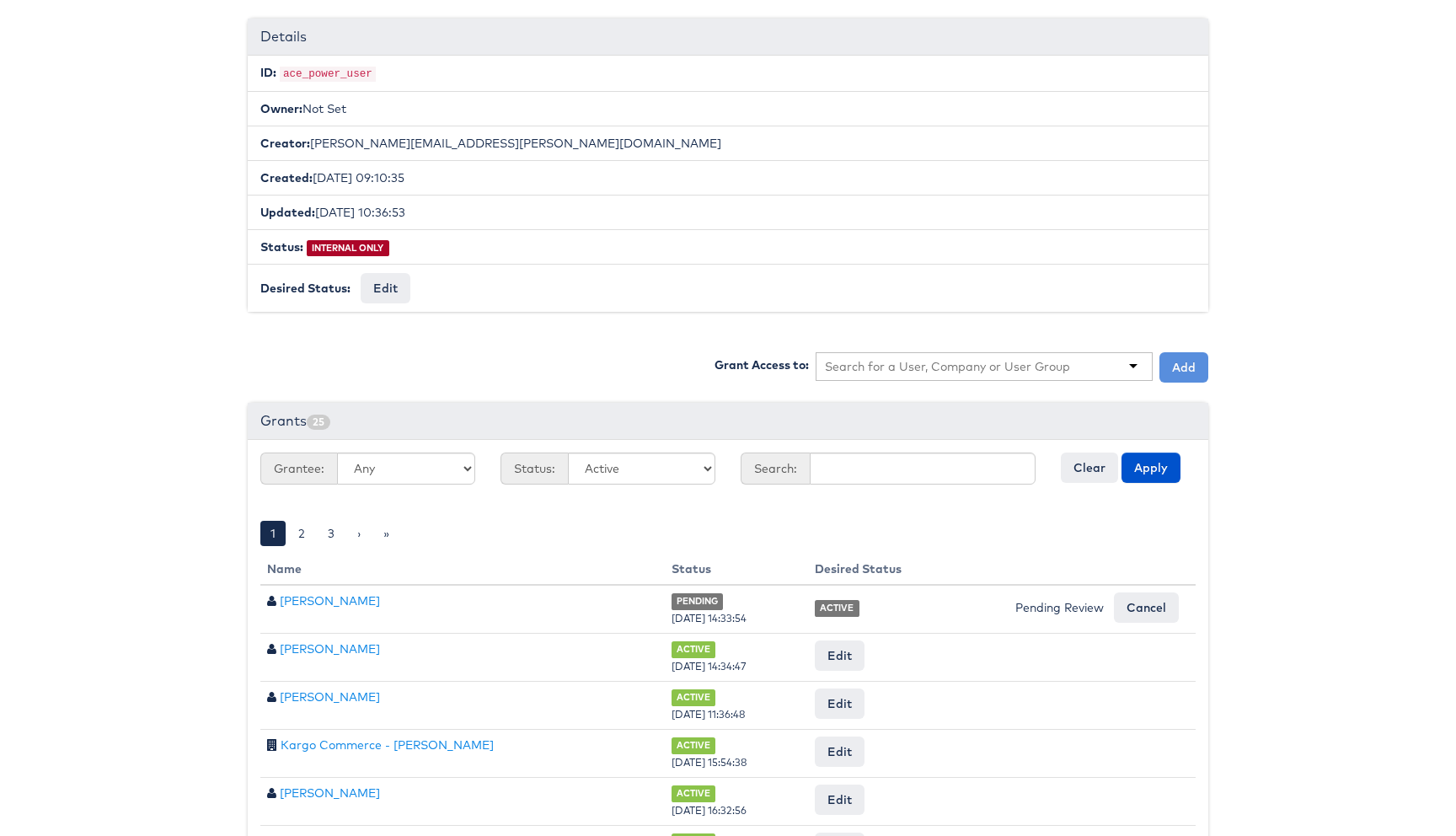
scroll to position [270, 0]
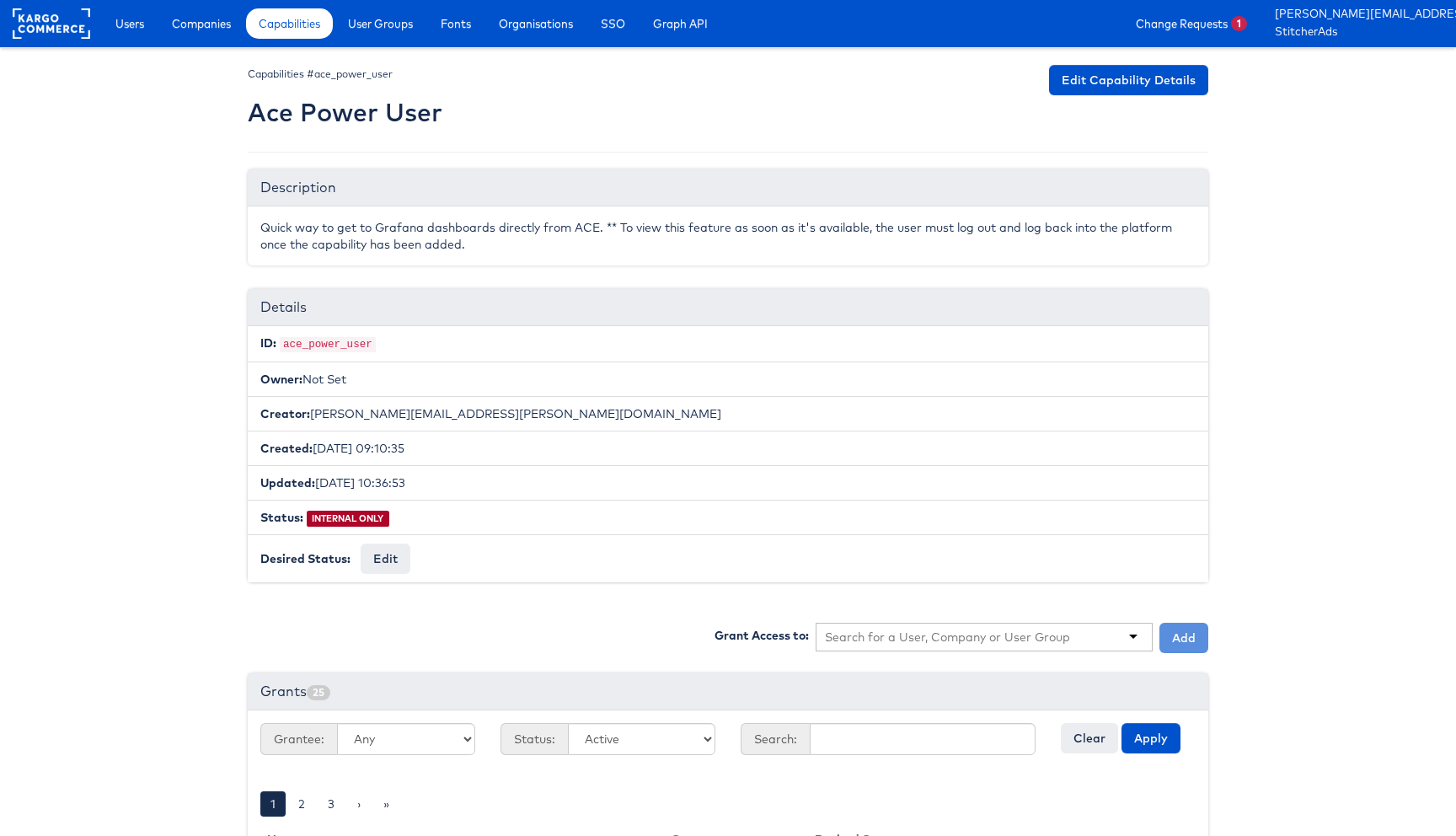
scroll to position [270, 0]
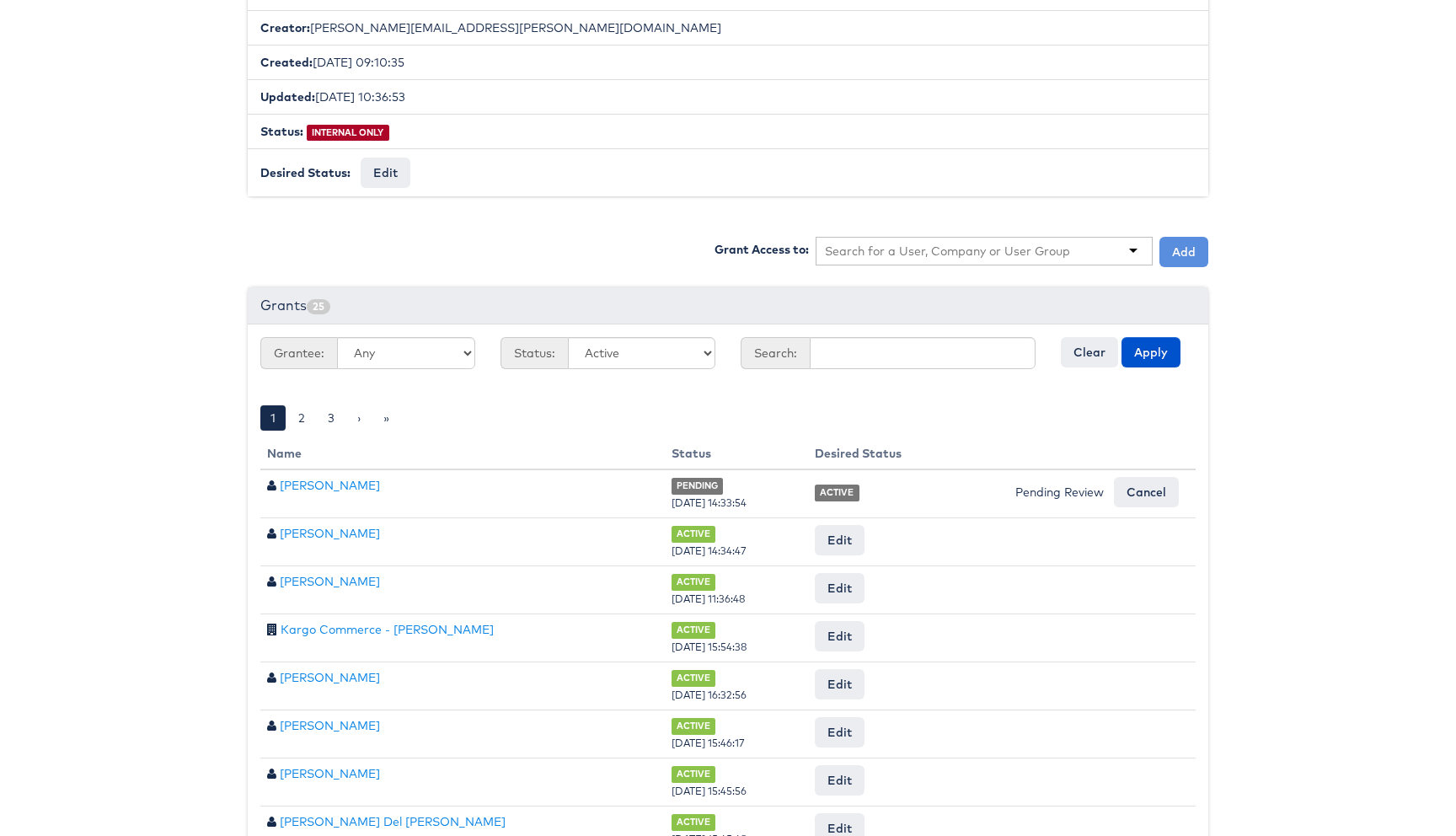
scroll to position [407, 0]
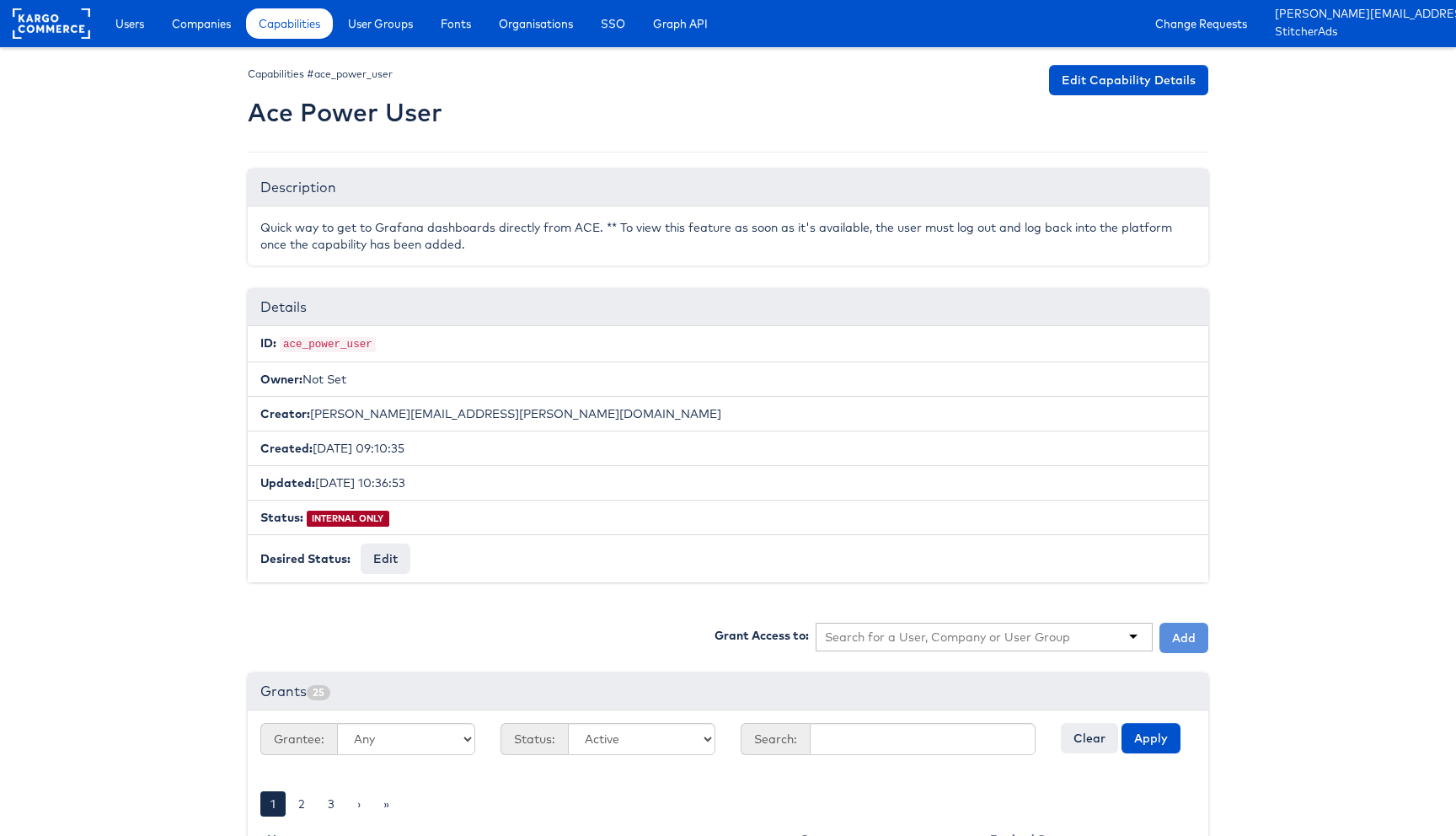
scroll to position [407, 0]
